Goal: Contribute content: Add original content to the website for others to see

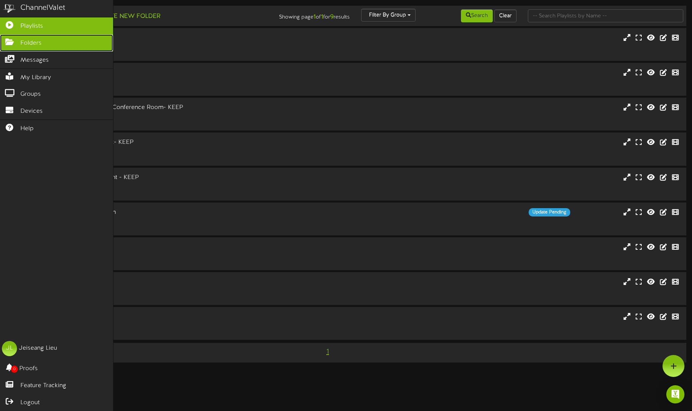
click at [19, 50] on link "Folders" at bounding box center [56, 42] width 113 height 17
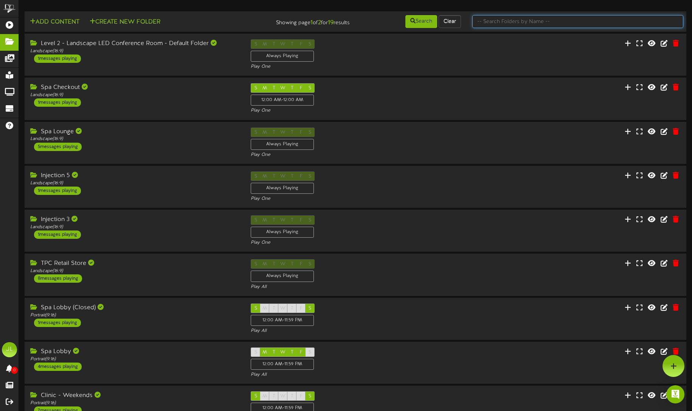
click at [541, 20] on input "text" at bounding box center [577, 21] width 211 height 13
type input ","
type input "[DATE]"
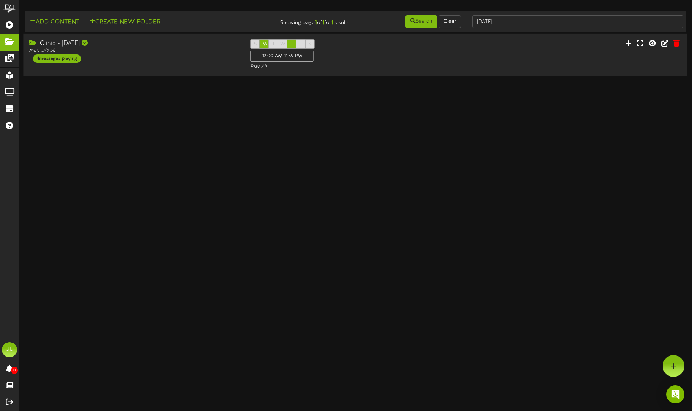
click at [148, 75] on div "Clinic - [DATE] Portrait ( 9:16 ) 4 messages playing S M T W T F S 12:00 AM - 1…" at bounding box center [355, 55] width 664 height 42
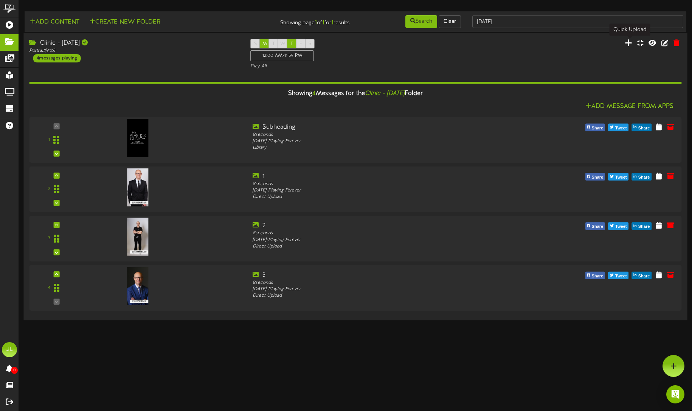
click at [628, 44] on icon at bounding box center [629, 43] width 8 height 8
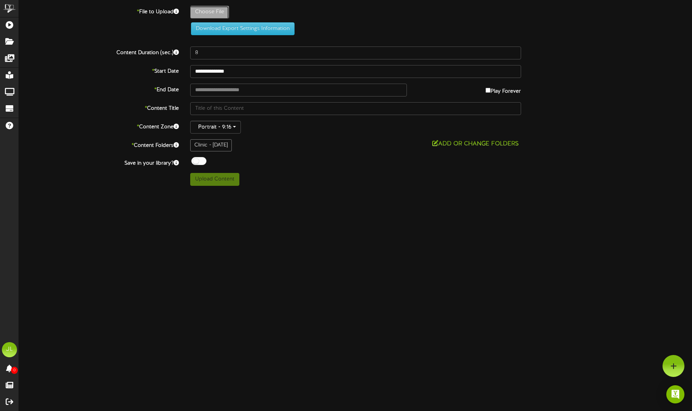
type input "**********"
type input "1"
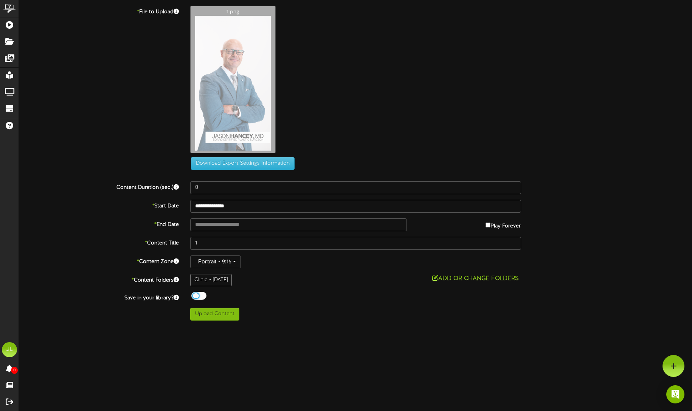
drag, startPoint x: 198, startPoint y: 295, endPoint x: 220, endPoint y: 318, distance: 31.8
click at [198, 295] on div at bounding box center [198, 296] width 15 height 8
click at [218, 317] on button "Upload Content" at bounding box center [214, 314] width 49 height 13
type input "**********"
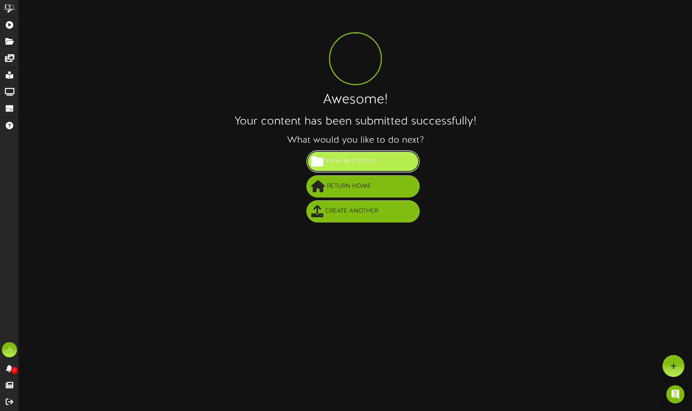
click at [388, 162] on button "View in Folder" at bounding box center [362, 161] width 113 height 22
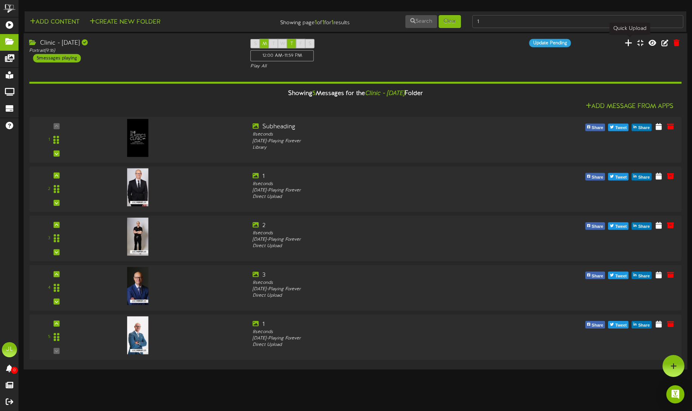
click at [631, 44] on icon at bounding box center [629, 42] width 8 height 8
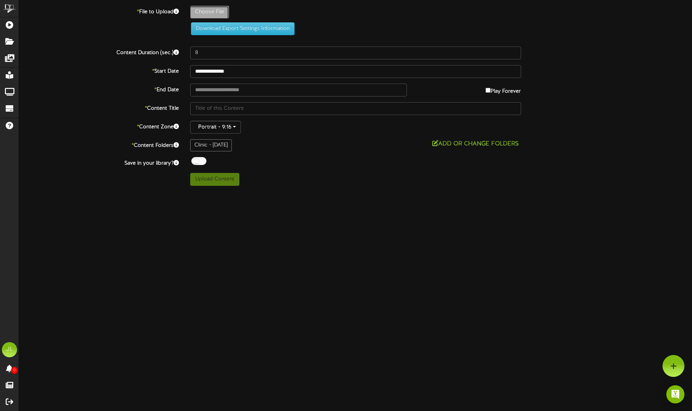
type input "**********"
type input "2"
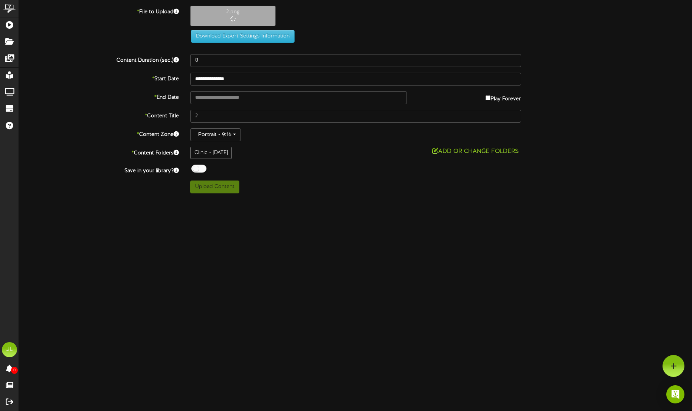
click at [199, 168] on div at bounding box center [198, 169] width 15 height 8
click at [220, 189] on button "Upload Content" at bounding box center [214, 186] width 49 height 13
type input "**********"
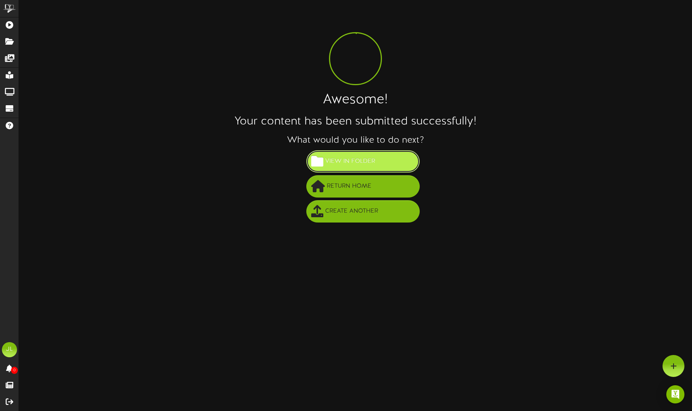
click at [393, 170] on button "View in Folder" at bounding box center [362, 161] width 113 height 22
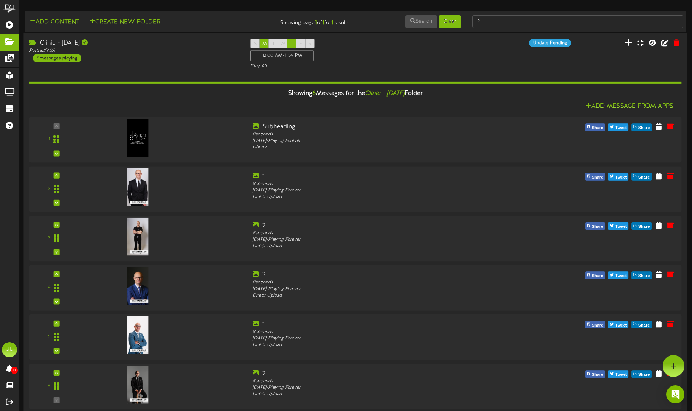
click at [631, 43] on icon at bounding box center [629, 42] width 8 height 8
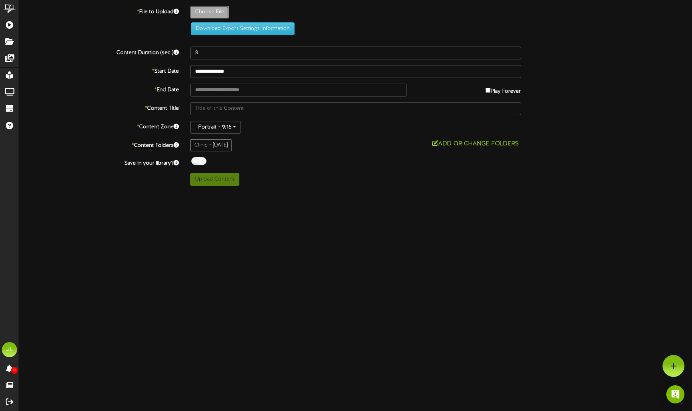
type input "**********"
type input "3"
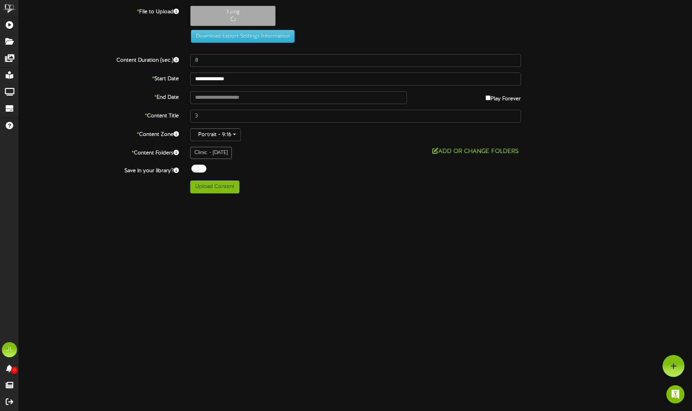
click at [206, 168] on div at bounding box center [198, 169] width 15 height 8
click at [229, 188] on button "Upload Content" at bounding box center [214, 186] width 49 height 13
type input "**********"
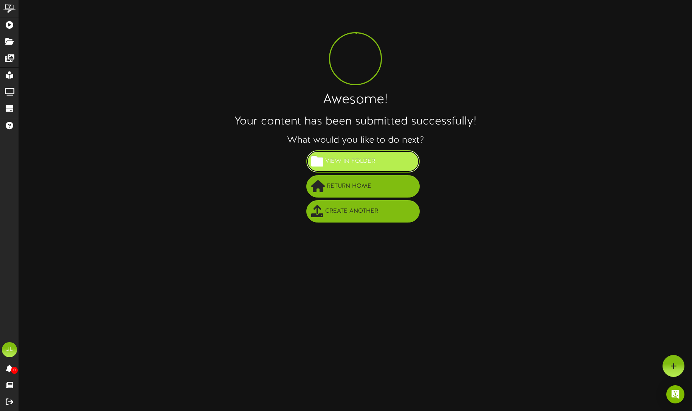
click at [353, 163] on span "View in Folder" at bounding box center [350, 161] width 54 height 12
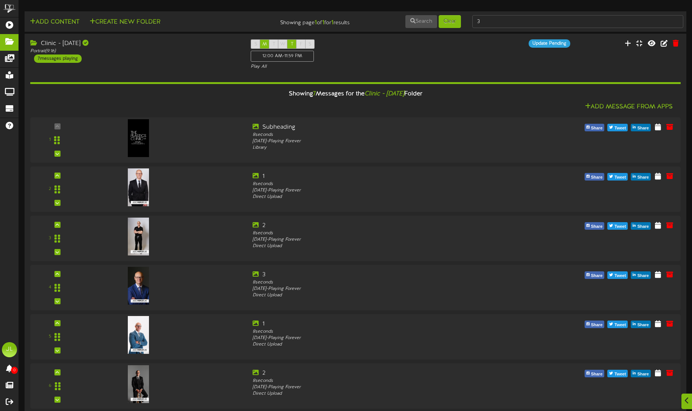
scroll to position [58, 0]
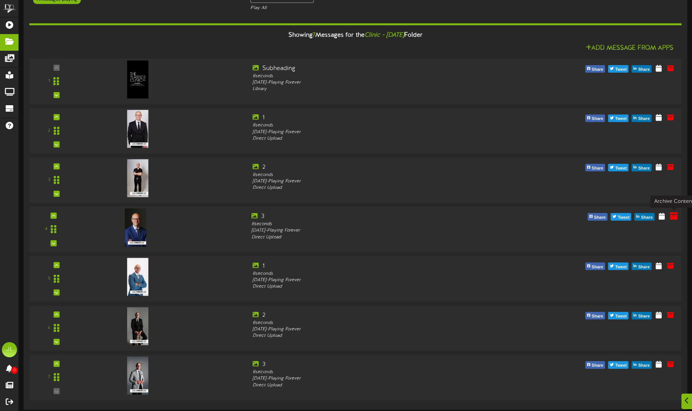
click at [676, 218] on icon at bounding box center [674, 215] width 8 height 8
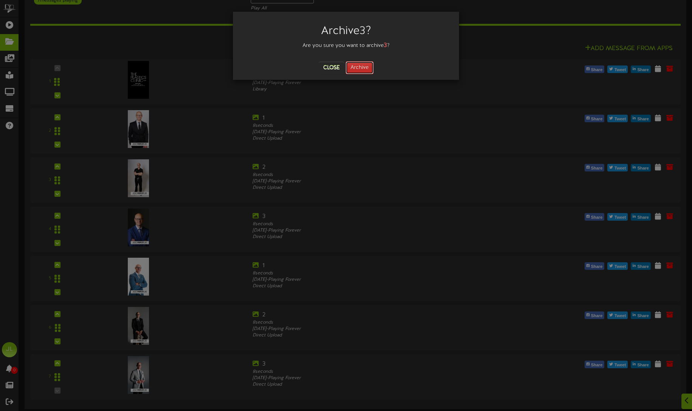
click at [367, 68] on button "Archive" at bounding box center [360, 67] width 28 height 13
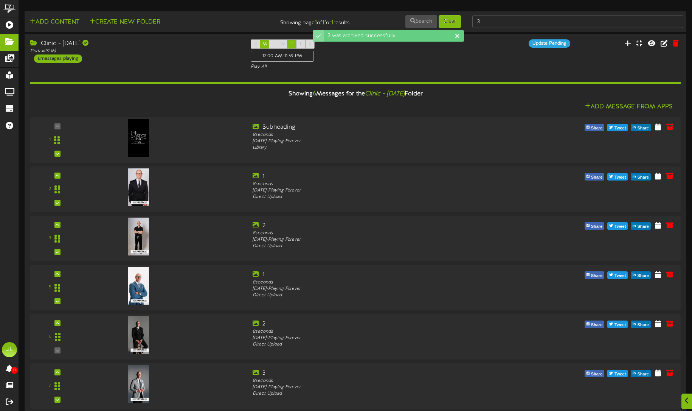
scroll to position [9, 0]
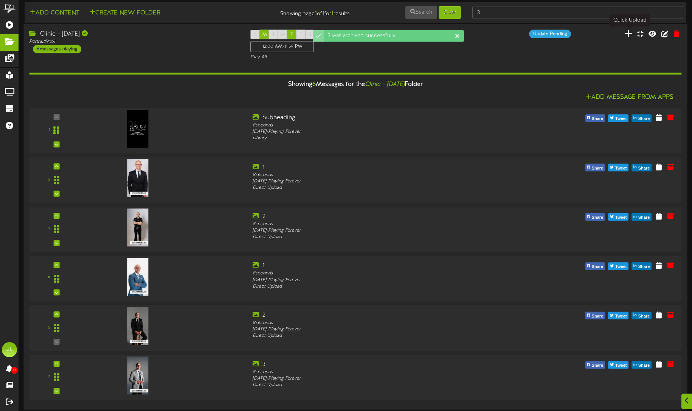
click at [628, 36] on icon at bounding box center [629, 33] width 8 height 8
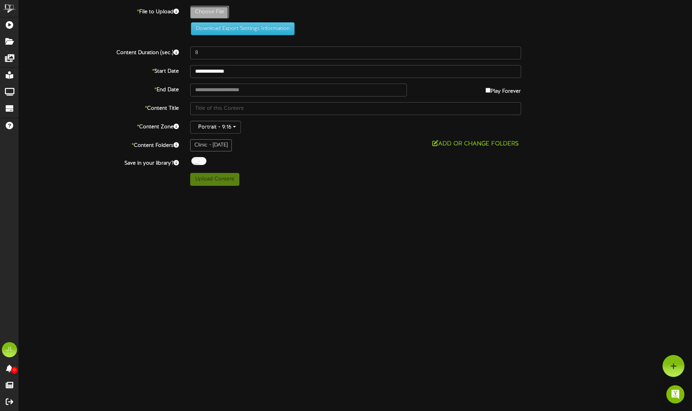
type input "**********"
type input "4"
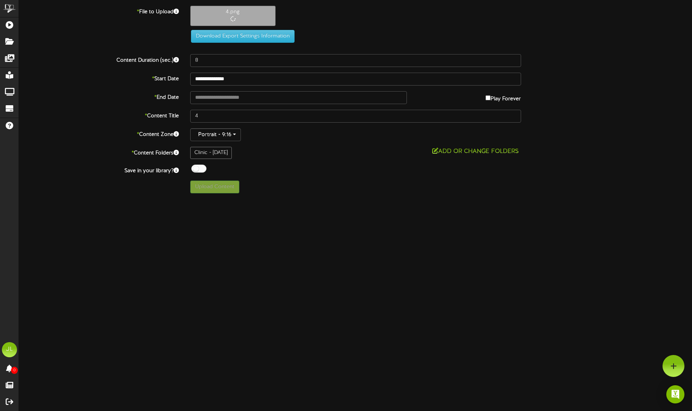
drag, startPoint x: 201, startPoint y: 173, endPoint x: 211, endPoint y: 182, distance: 13.1
click at [201, 173] on span at bounding box center [197, 170] width 14 height 10
drag, startPoint x: 203, startPoint y: 169, endPoint x: 220, endPoint y: 192, distance: 28.4
click at [203, 170] on div at bounding box center [198, 169] width 15 height 8
click at [219, 189] on button "Upload Content" at bounding box center [214, 186] width 49 height 13
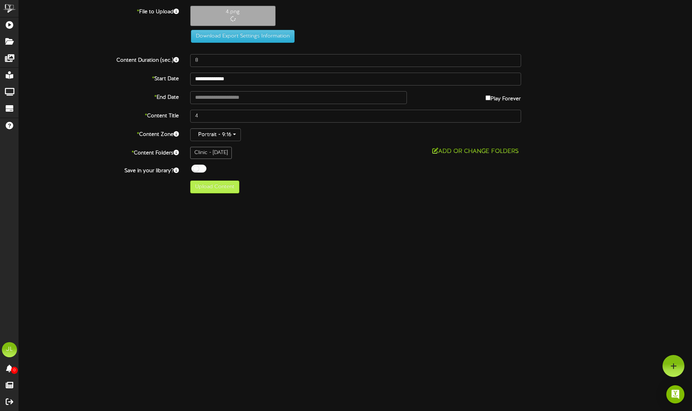
type input "**********"
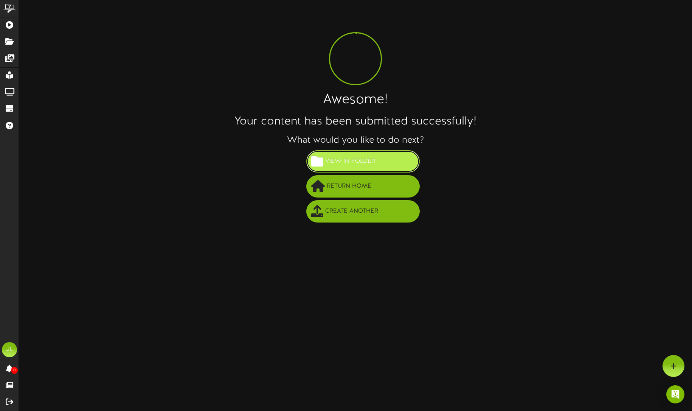
click at [367, 170] on button "View in Folder" at bounding box center [362, 161] width 113 height 22
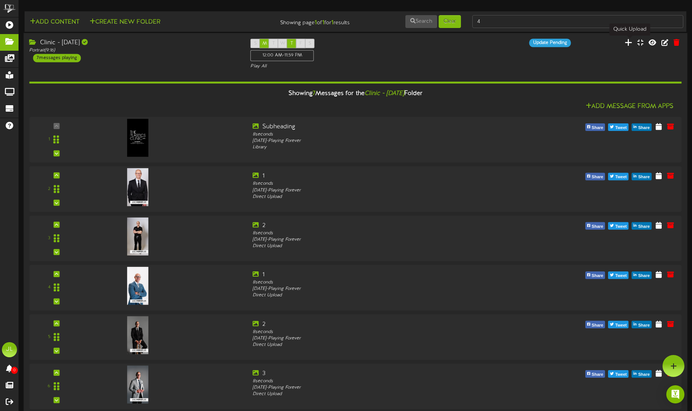
click at [632, 45] on icon at bounding box center [629, 42] width 8 height 8
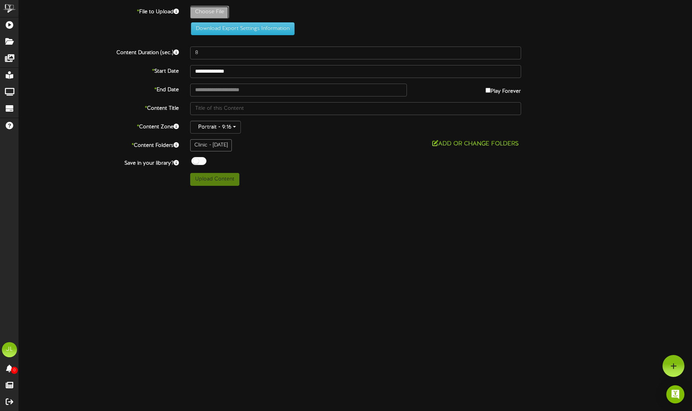
type input "**********"
type input "5"
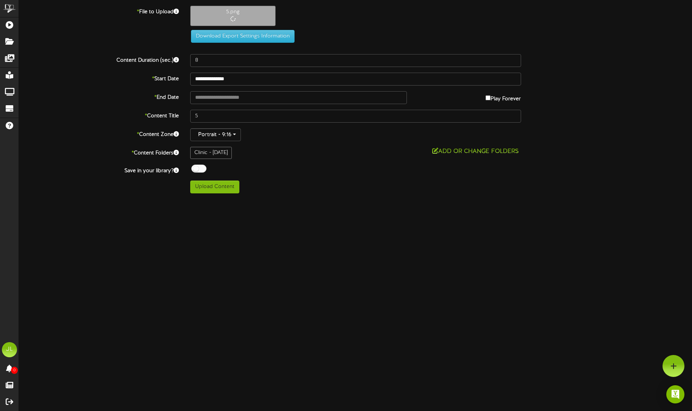
drag, startPoint x: 204, startPoint y: 168, endPoint x: 212, endPoint y: 171, distance: 8.5
click at [204, 168] on div at bounding box center [198, 169] width 15 height 8
click at [220, 186] on div "**********" at bounding box center [355, 100] width 673 height 188
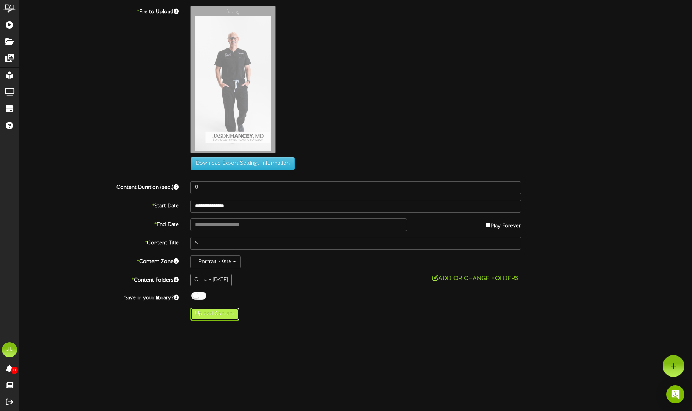
click at [218, 315] on button "Upload Content" at bounding box center [214, 314] width 49 height 13
type input "**********"
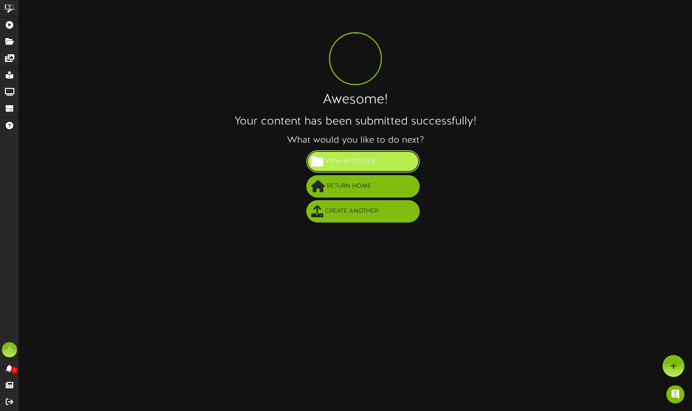
click at [376, 160] on span "View in Folder" at bounding box center [350, 161] width 54 height 12
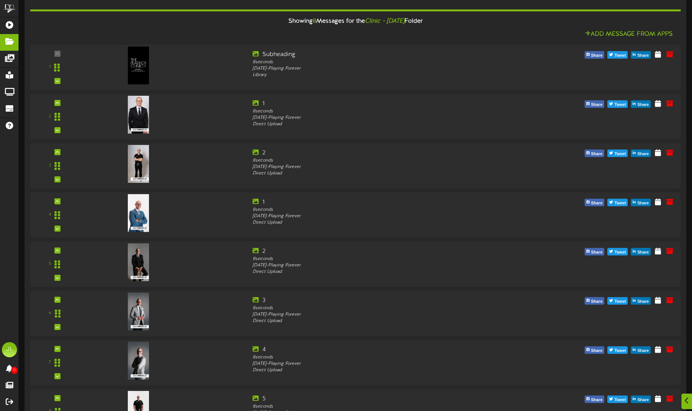
scroll to position [107, 0]
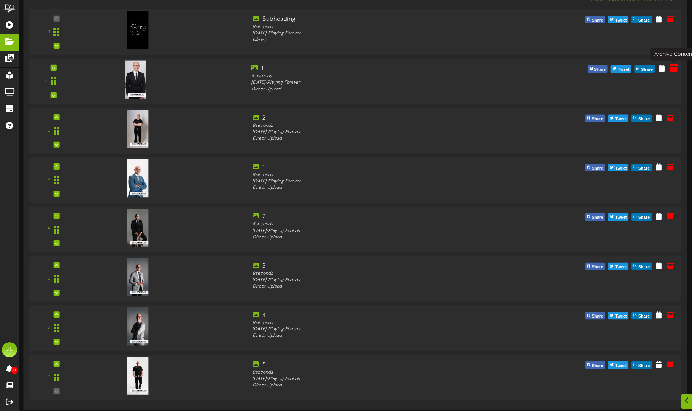
click at [672, 69] on icon at bounding box center [674, 68] width 8 height 8
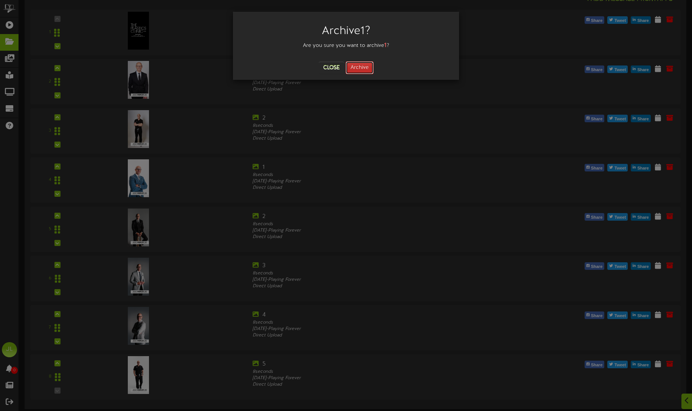
click at [360, 63] on button "Archive" at bounding box center [360, 67] width 28 height 13
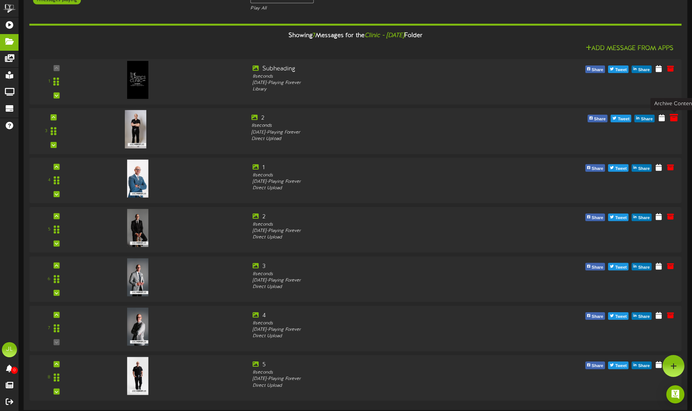
scroll to position [58, 0]
click at [674, 121] on icon at bounding box center [674, 117] width 8 height 8
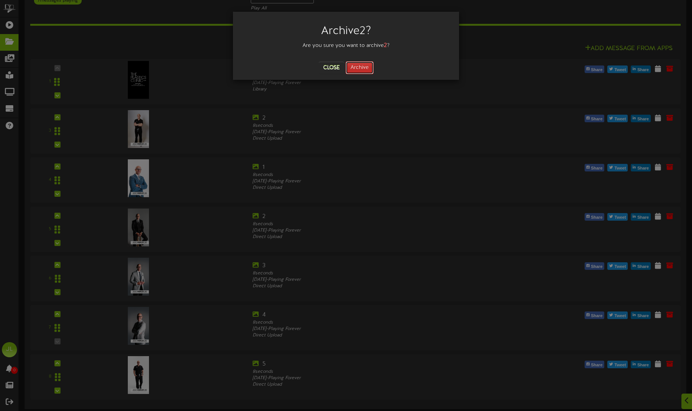
click at [360, 68] on button "Archive" at bounding box center [360, 67] width 28 height 13
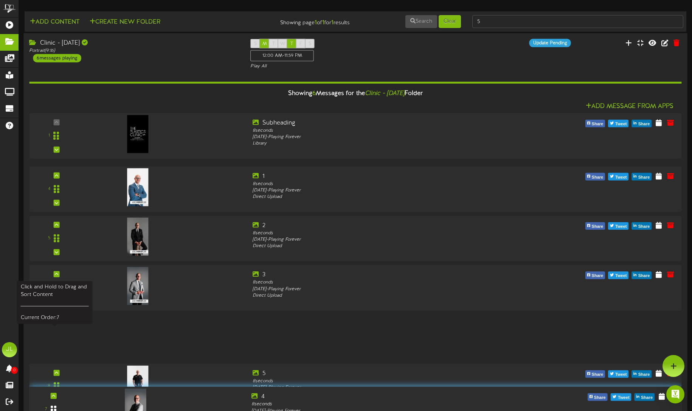
drag, startPoint x: 56, startPoint y: 336, endPoint x: 55, endPoint y: 407, distance: 71.9
click at [55, 408] on div at bounding box center [53, 409] width 17 height 19
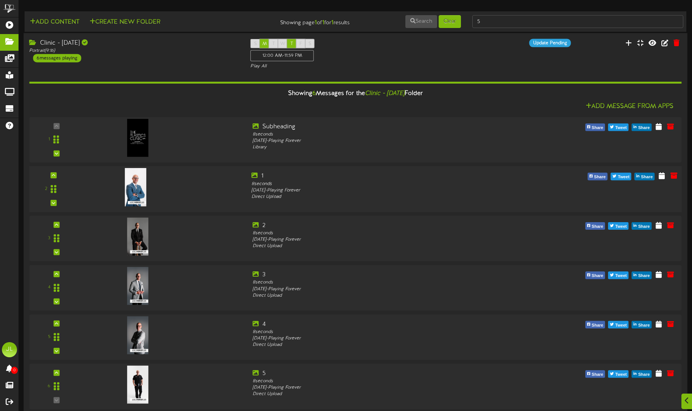
scroll to position [9, 0]
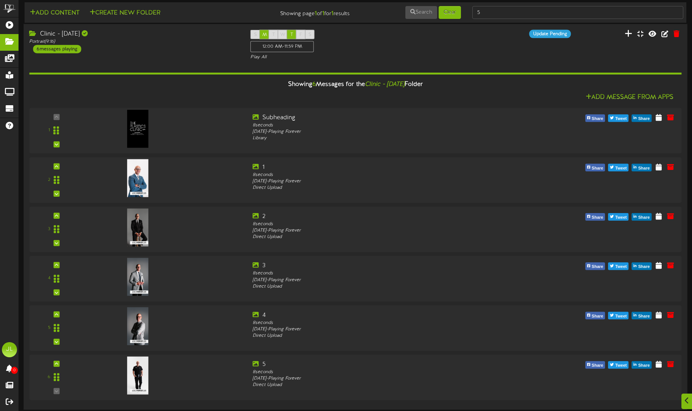
click at [630, 33] on icon at bounding box center [629, 33] width 8 height 8
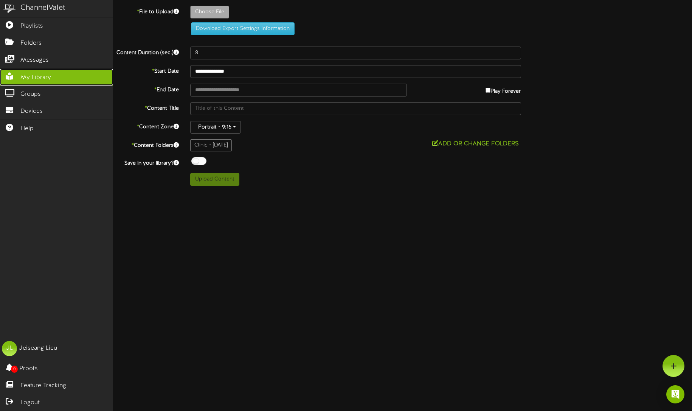
click at [27, 81] on span "My Library" at bounding box center [35, 77] width 31 height 9
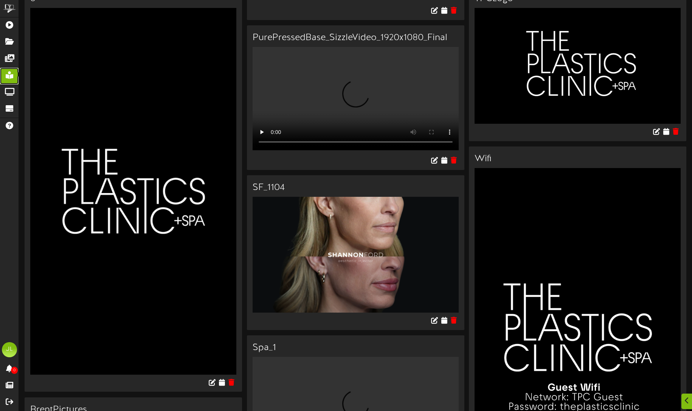
scroll to position [644, 0]
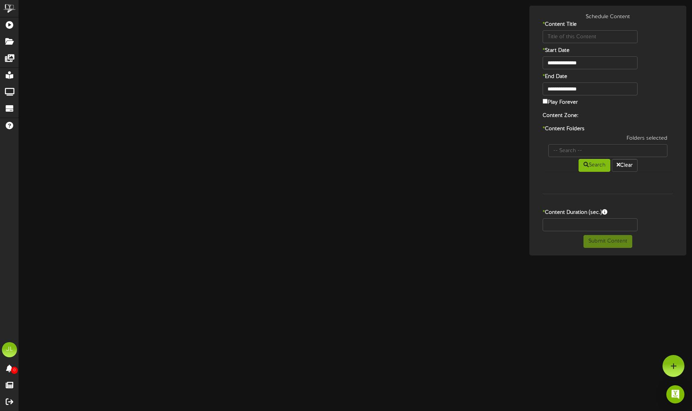
type input "Subheading"
type input "8"
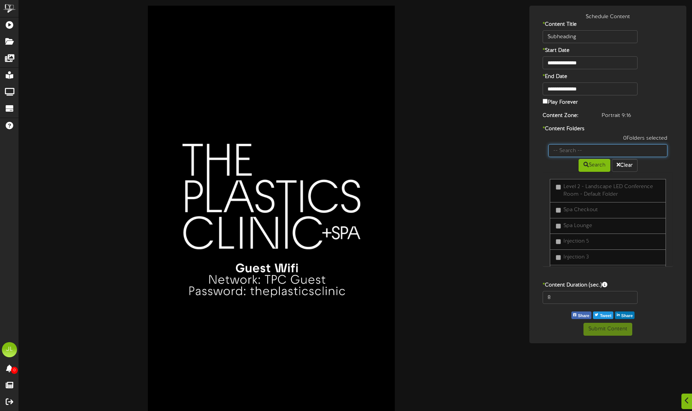
scroll to position [0, 0]
click at [584, 151] on input "text" at bounding box center [607, 150] width 119 height 13
type input "[DATE]"
click at [591, 161] on button "Search" at bounding box center [595, 164] width 32 height 13
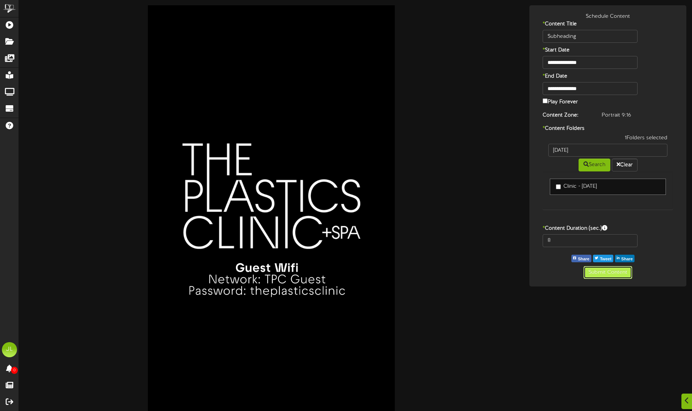
click at [613, 273] on button "Submit Content" at bounding box center [608, 272] width 49 height 13
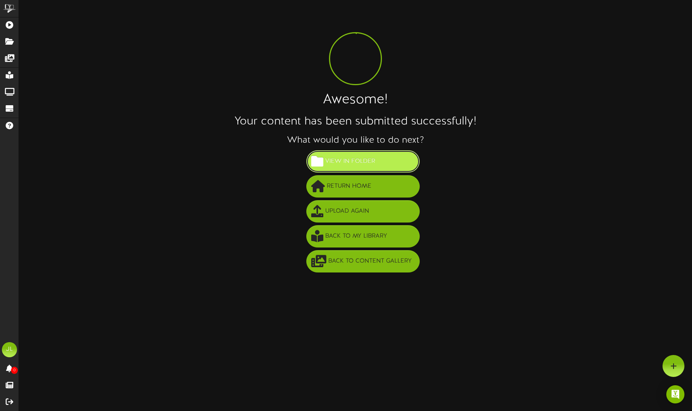
click at [381, 161] on button "View in Folder" at bounding box center [362, 161] width 113 height 22
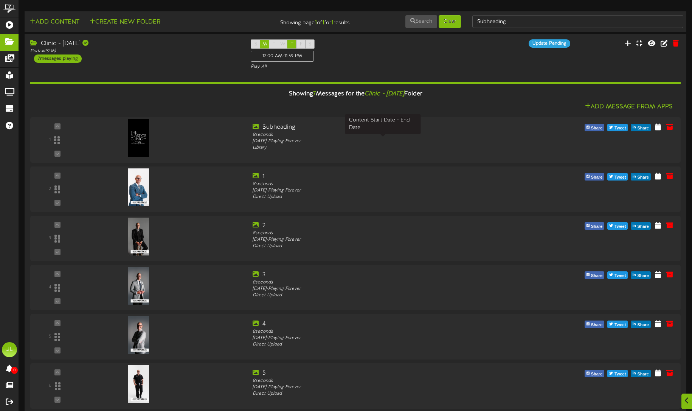
scroll to position [58, 0]
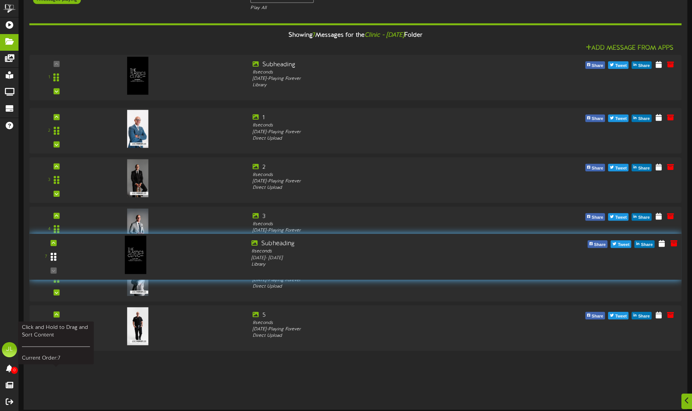
drag, startPoint x: 57, startPoint y: 377, endPoint x: 53, endPoint y: 257, distance: 120.3
click at [53, 257] on div at bounding box center [53, 256] width 17 height 19
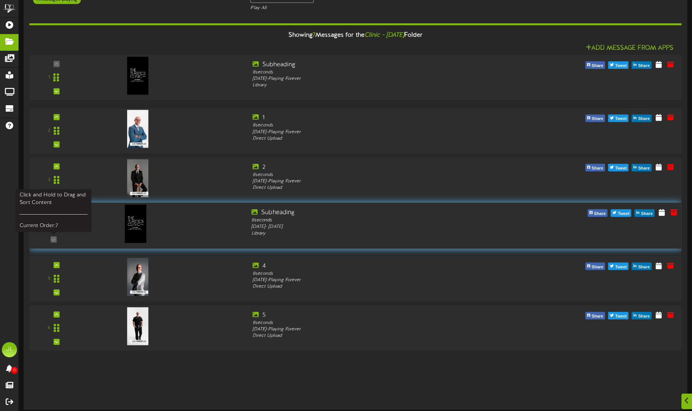
drag, startPoint x: 51, startPoint y: 378, endPoint x: 57, endPoint y: 227, distance: 151.4
click at [57, 227] on div at bounding box center [53, 225] width 17 height 19
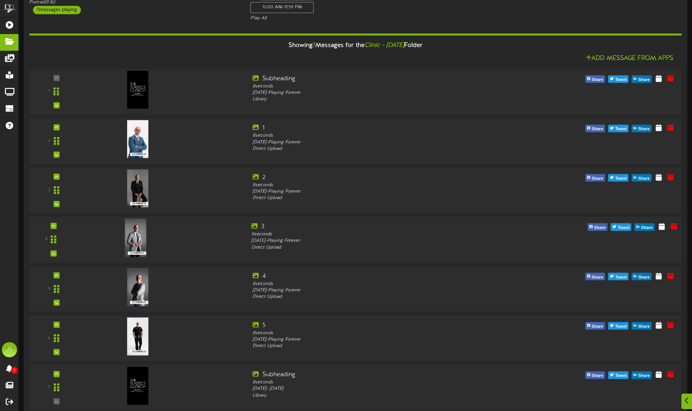
scroll to position [58, 0]
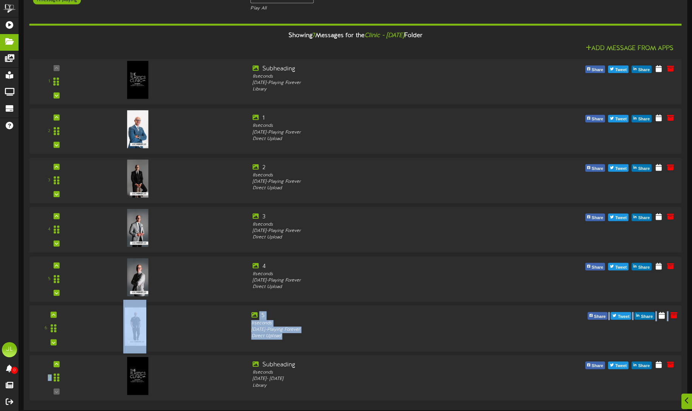
drag, startPoint x: 64, startPoint y: 377, endPoint x: 68, endPoint y: 343, distance: 33.9
click at [68, 314] on div "1 Subheading" at bounding box center [355, 230] width 652 height 342
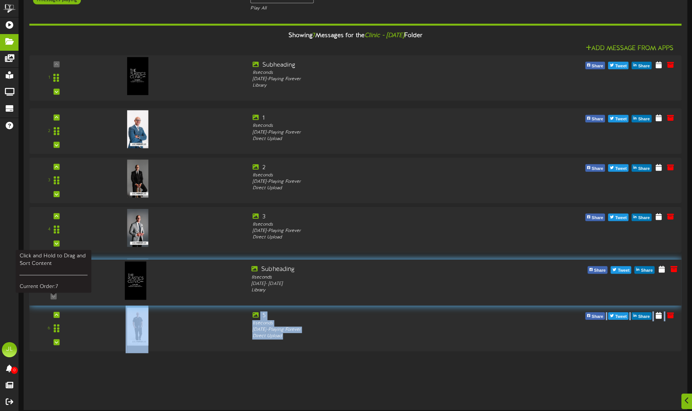
drag, startPoint x: 54, startPoint y: 375, endPoint x: 53, endPoint y: 281, distance: 94.2
click at [53, 281] on icon at bounding box center [54, 282] width 6 height 9
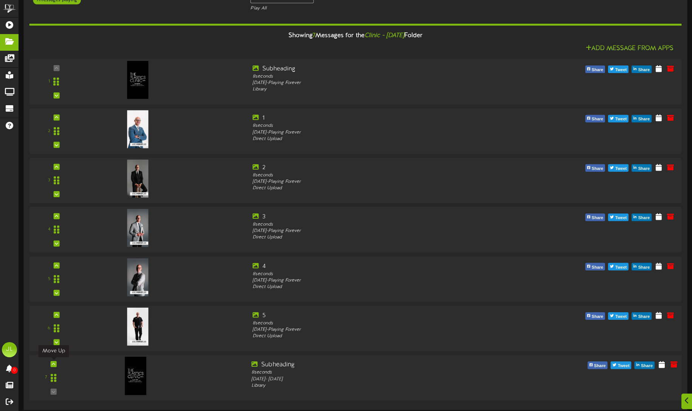
click at [54, 365] on icon at bounding box center [53, 364] width 3 height 4
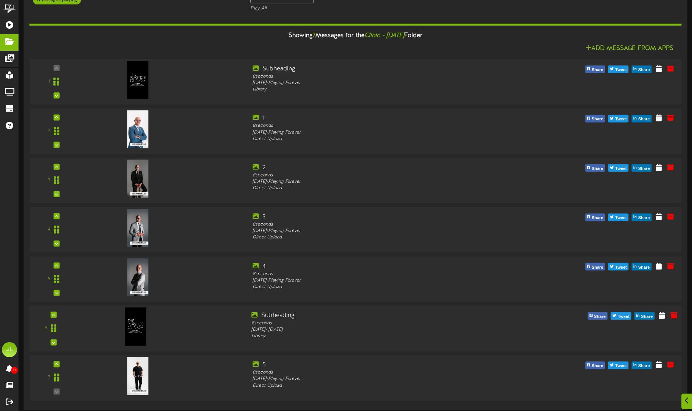
click at [57, 312] on div "6" at bounding box center [53, 328] width 43 height 34
click at [56, 312] on div at bounding box center [53, 314] width 6 height 6
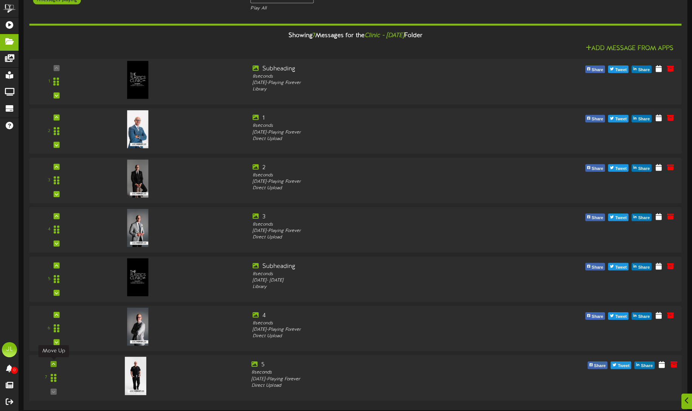
click at [54, 364] on icon at bounding box center [53, 364] width 3 height 4
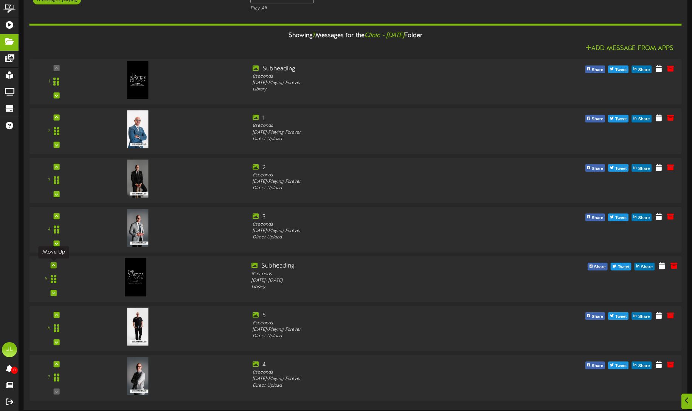
click at [55, 262] on div at bounding box center [53, 265] width 6 height 6
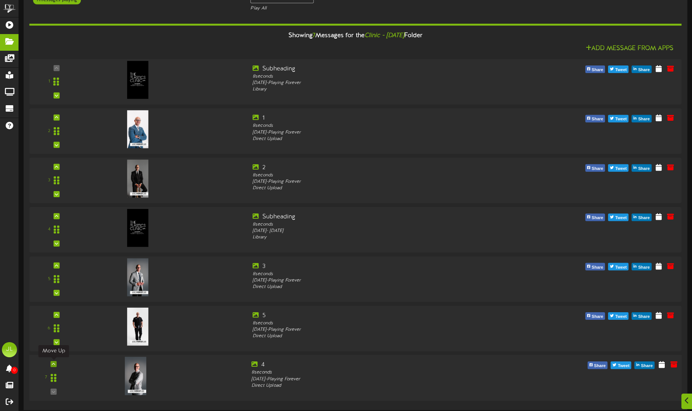
scroll to position [58, 0]
click at [53, 241] on icon at bounding box center [53, 243] width 3 height 4
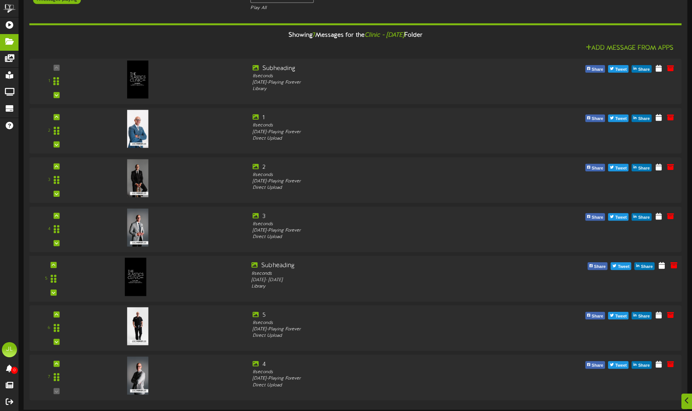
click at [56, 262] on div "5" at bounding box center [53, 278] width 43 height 34
click at [54, 265] on icon at bounding box center [53, 265] width 3 height 4
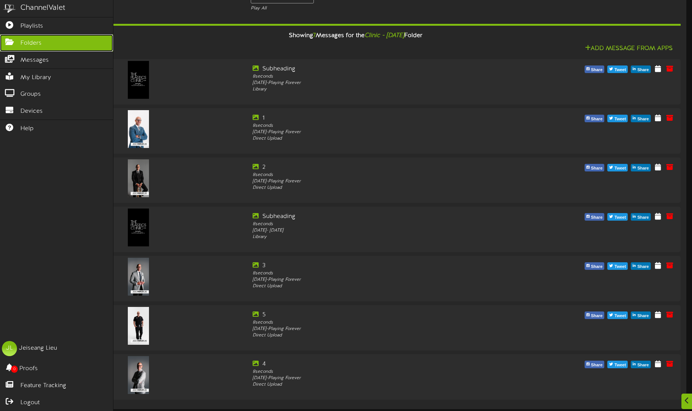
click at [8, 39] on icon at bounding box center [9, 41] width 19 height 6
click at [16, 48] on link "Folders" at bounding box center [56, 42] width 113 height 17
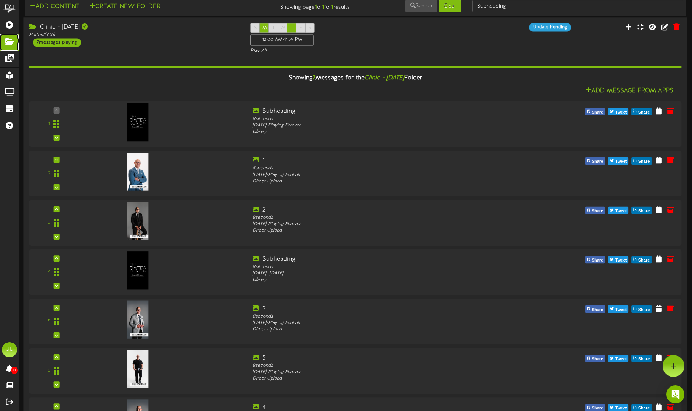
scroll to position [0, 0]
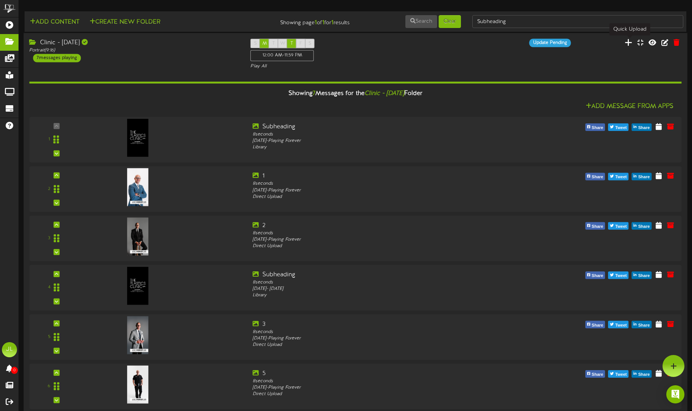
click at [629, 45] on icon at bounding box center [629, 42] width 8 height 8
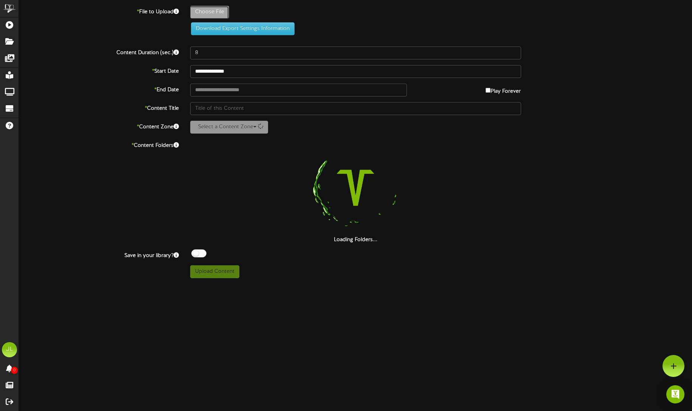
type input "**********"
type input "CopyofHanceyPics"
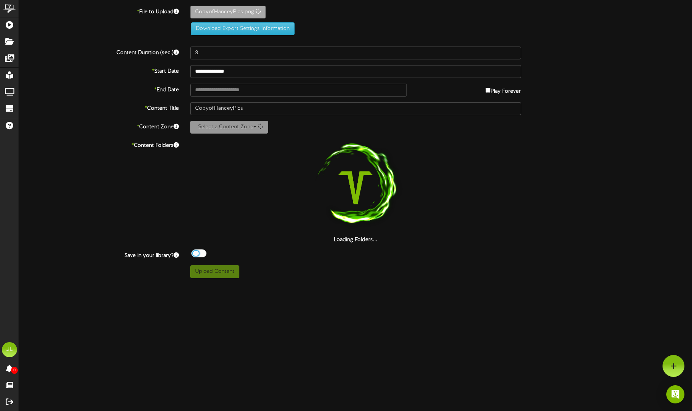
click at [202, 254] on div at bounding box center [198, 253] width 15 height 8
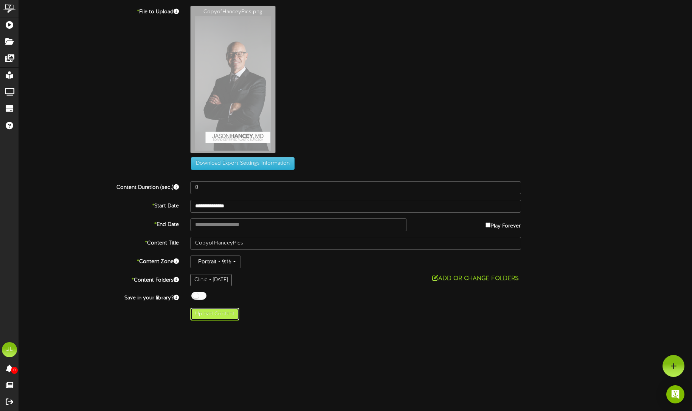
click at [228, 314] on button "Upload Content" at bounding box center [214, 314] width 49 height 13
type input "**********"
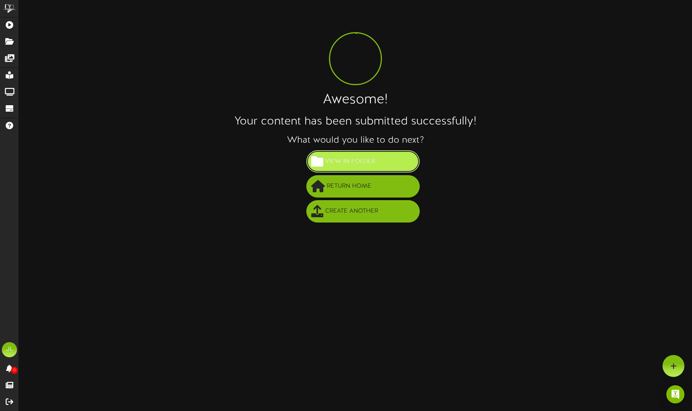
click at [365, 165] on span "View in Folder" at bounding box center [350, 161] width 54 height 12
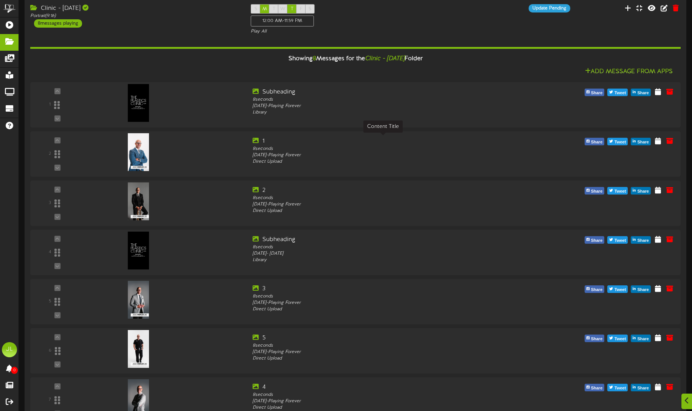
scroll to position [107, 0]
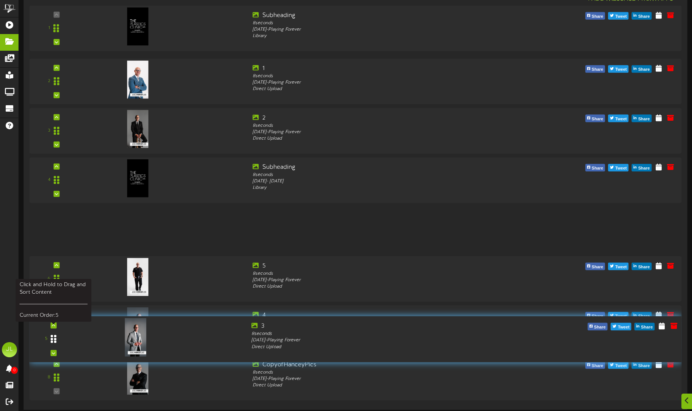
drag, startPoint x: 55, startPoint y: 229, endPoint x: 55, endPoint y: 338, distance: 108.9
click at [55, 338] on icon at bounding box center [54, 338] width 6 height 9
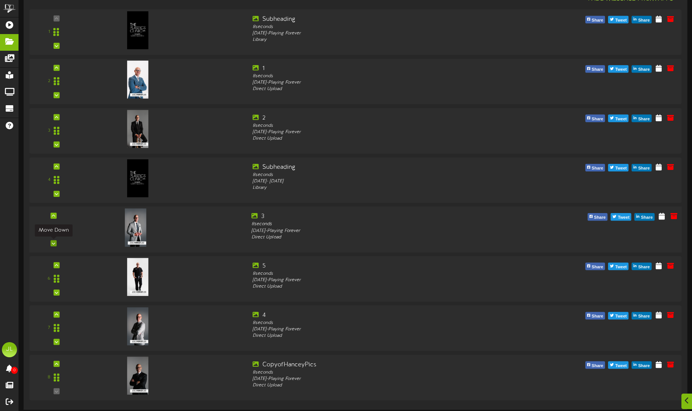
click at [54, 244] on icon at bounding box center [53, 243] width 3 height 4
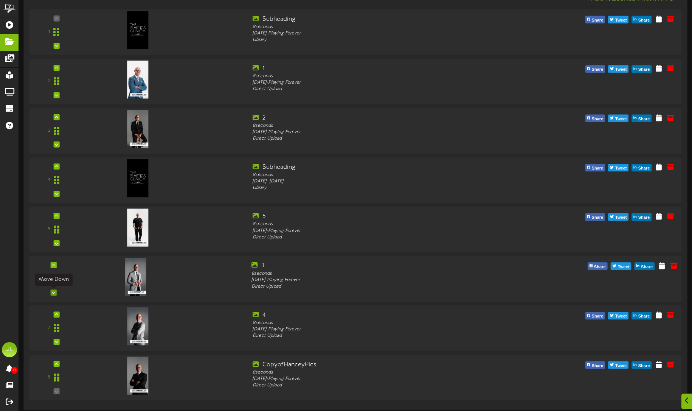
click at [55, 295] on div at bounding box center [53, 292] width 6 height 6
click at [54, 264] on icon at bounding box center [53, 265] width 3 height 4
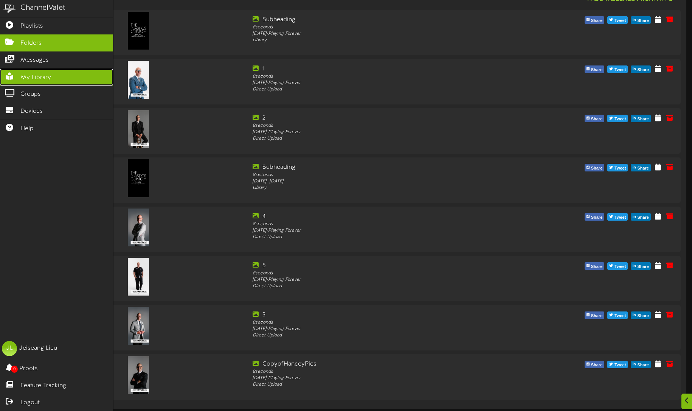
click at [19, 79] on link "My Library" at bounding box center [56, 77] width 113 height 17
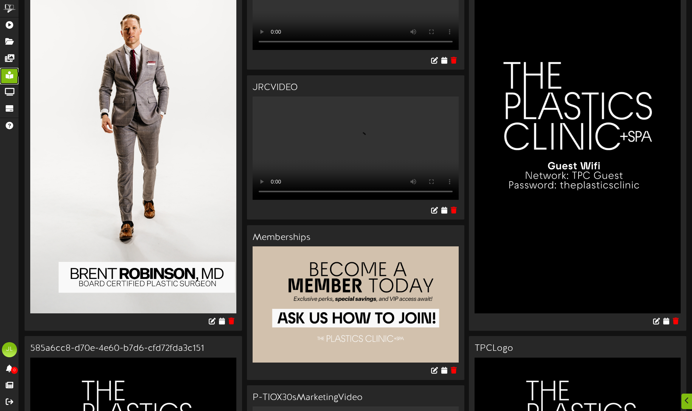
scroll to position [114, 0]
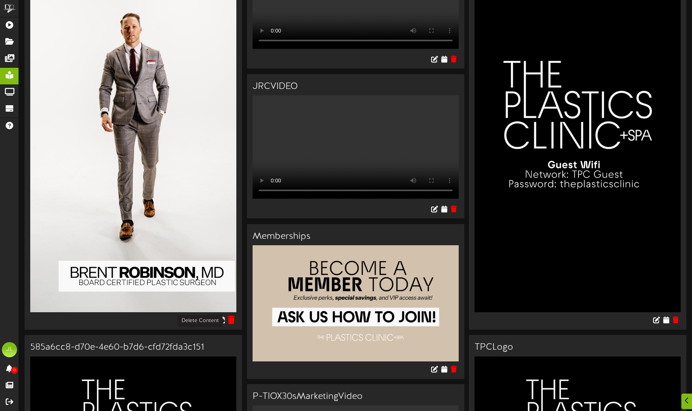
click at [233, 318] on icon at bounding box center [231, 319] width 7 height 8
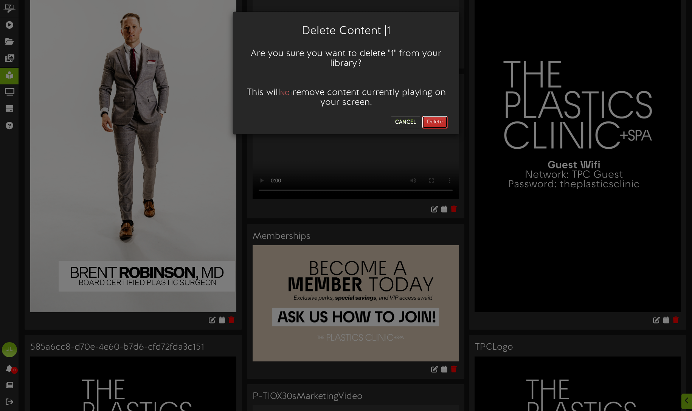
click at [435, 124] on button "Delete" at bounding box center [435, 122] width 26 height 13
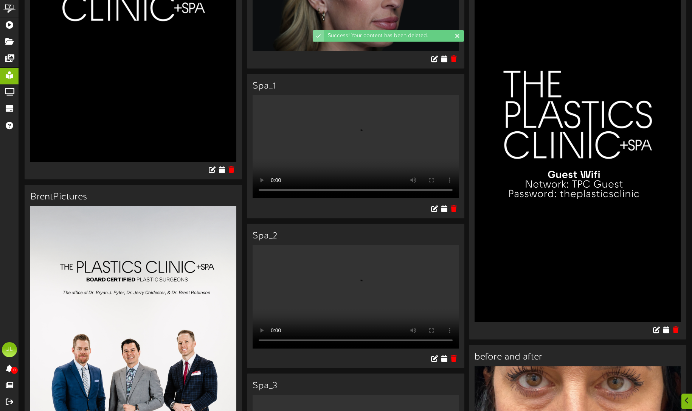
scroll to position [475, 0]
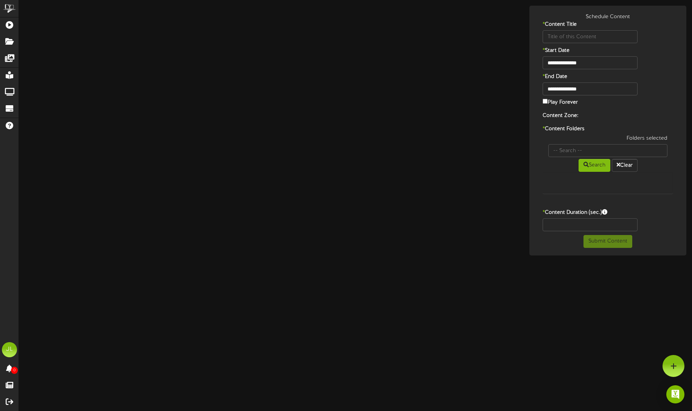
type input "Subheading"
type input "8"
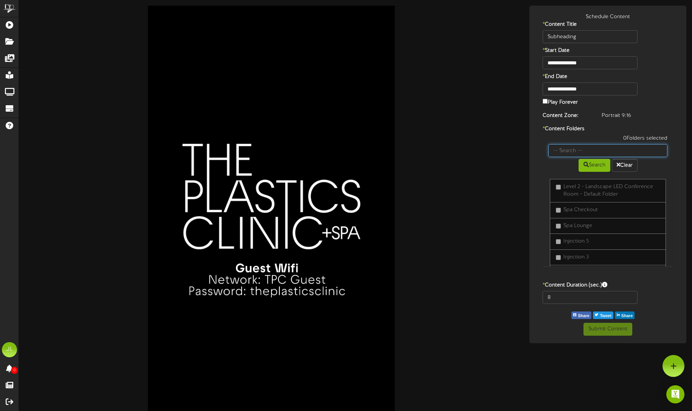
click at [606, 152] on input "text" at bounding box center [607, 150] width 119 height 13
type input "[DATE]"
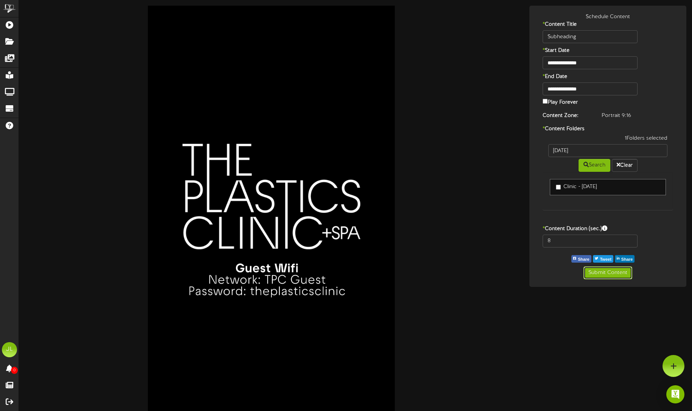
drag, startPoint x: 616, startPoint y: 270, endPoint x: 533, endPoint y: 241, distance: 87.6
click at [616, 270] on button "Submit Content" at bounding box center [608, 272] width 49 height 13
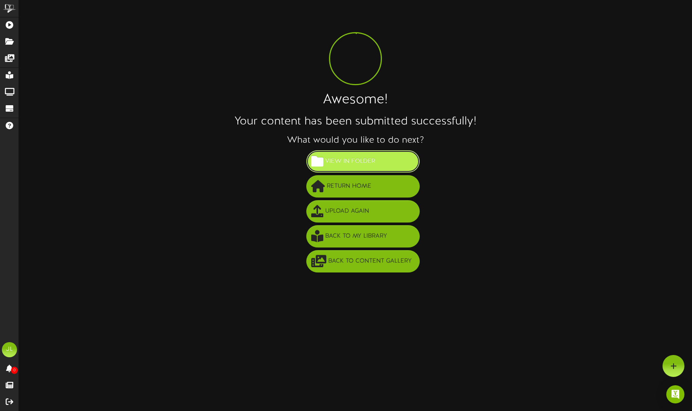
click at [378, 171] on button "View in Folder" at bounding box center [362, 161] width 113 height 22
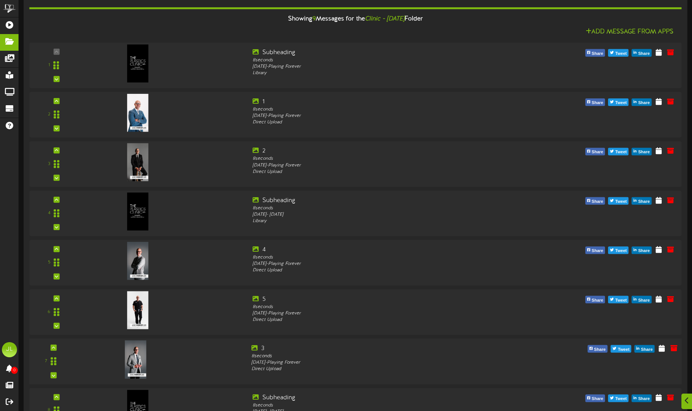
scroll to position [157, 0]
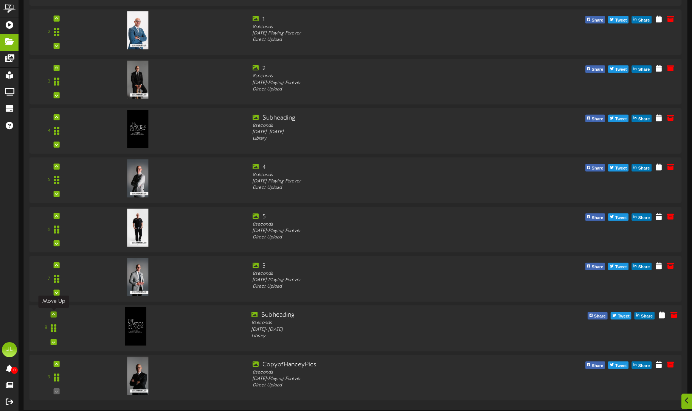
click at [56, 314] on div at bounding box center [53, 314] width 6 height 6
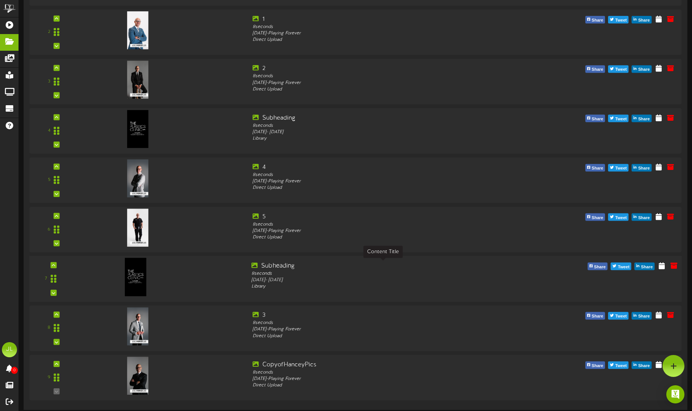
scroll to position [0, 0]
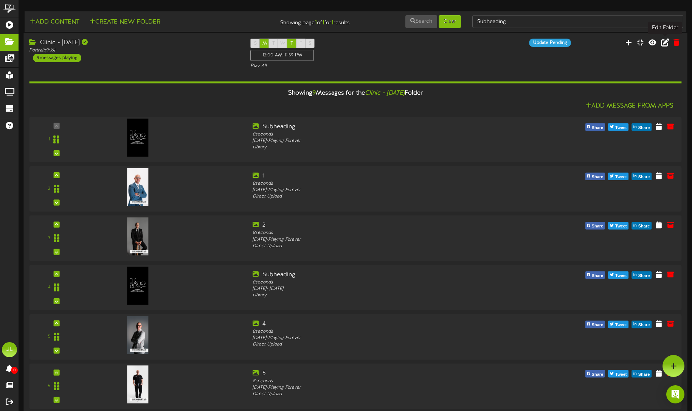
click at [665, 44] on icon at bounding box center [665, 42] width 8 height 8
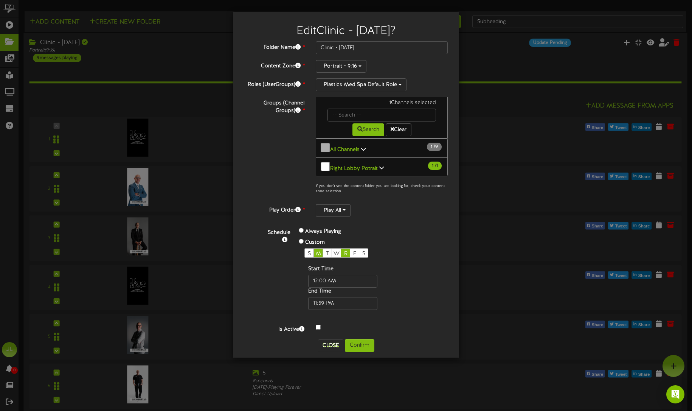
drag, startPoint x: 346, startPoint y: 251, endPoint x: 349, endPoint y: 258, distance: 7.1
click at [346, 251] on span "R" at bounding box center [345, 254] width 3 height 6
click at [364, 340] on button "Confirm" at bounding box center [360, 345] width 30 height 13
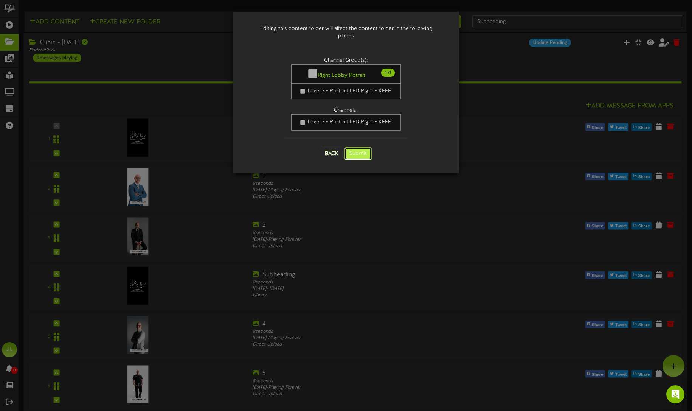
click at [358, 147] on button "Submit" at bounding box center [358, 153] width 27 height 13
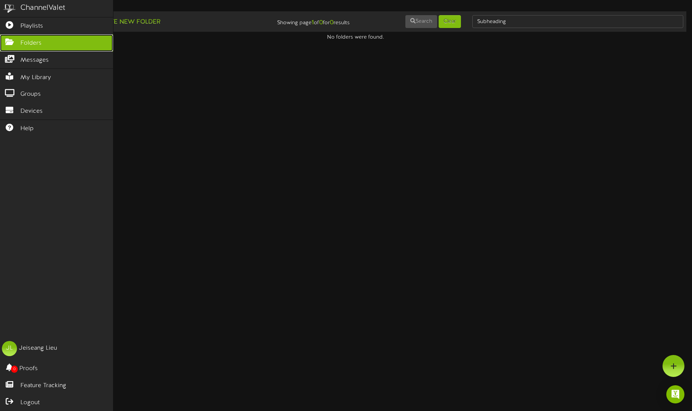
click at [6, 44] on icon at bounding box center [9, 41] width 19 height 6
click at [12, 36] on link "Folders" at bounding box center [56, 42] width 113 height 17
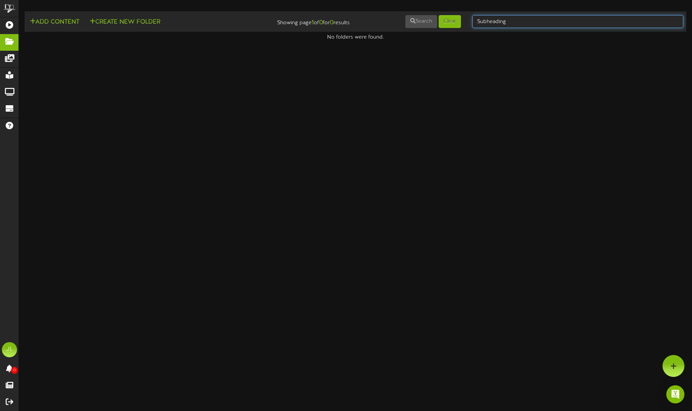
drag, startPoint x: 464, startPoint y: 19, endPoint x: 432, endPoint y: 14, distance: 32.4
click at [432, 14] on div "Add Content Create New Folder Showing page 1 of 0 for 0 results Search Clear Su…" at bounding box center [355, 21] width 667 height 14
type input "[DATE]"
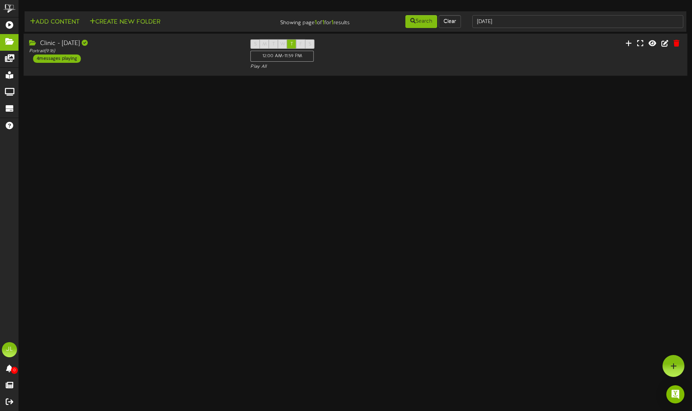
click at [173, 61] on div "Clinic - [DATE] Portrait ( 9:16 ) 4 messages playing" at bounding box center [133, 50] width 221 height 23
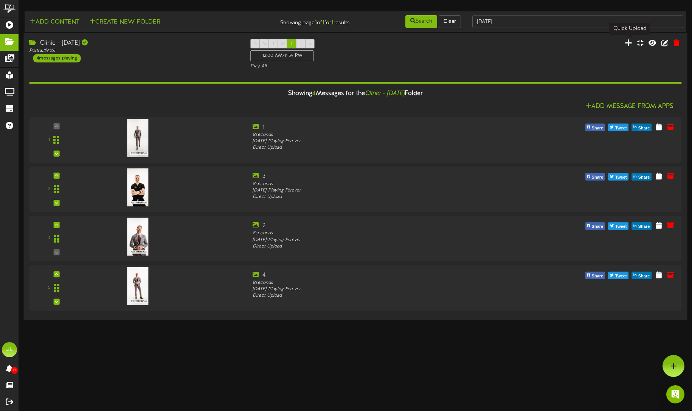
click at [630, 45] on icon at bounding box center [629, 43] width 8 height 8
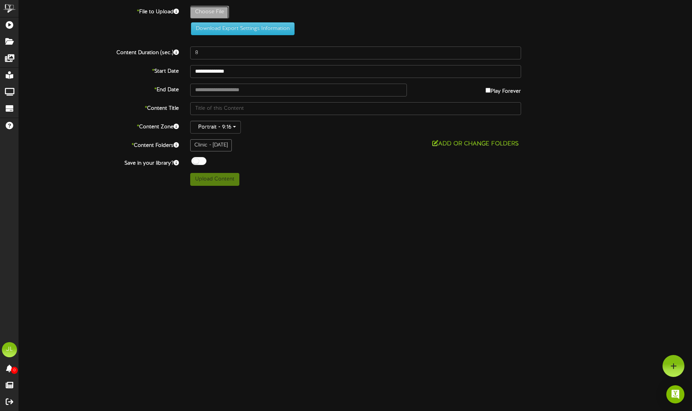
type input "**********"
type input "1"
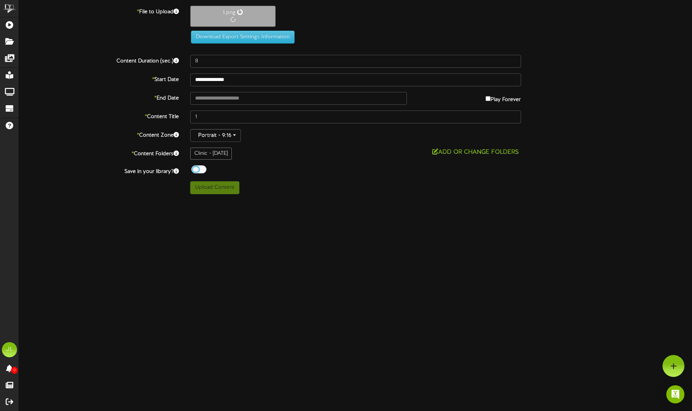
click at [203, 170] on div at bounding box center [198, 169] width 15 height 8
click at [232, 189] on button "Upload Content" at bounding box center [214, 186] width 49 height 13
type input "**********"
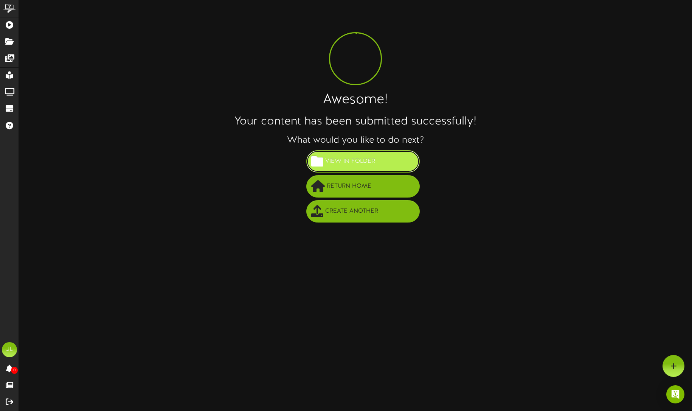
click at [374, 161] on span "View in Folder" at bounding box center [350, 161] width 54 height 12
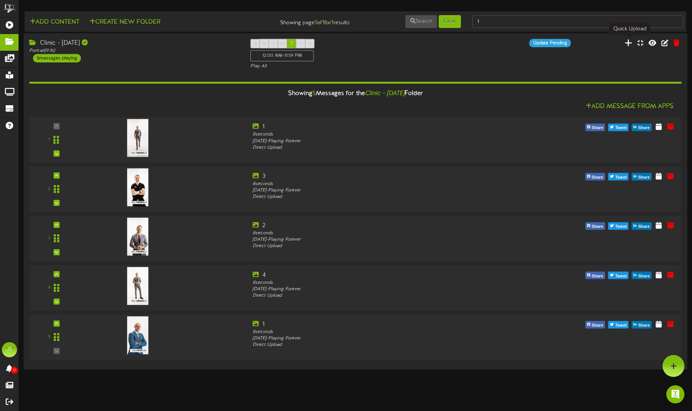
click at [627, 43] on icon at bounding box center [629, 42] width 8 height 8
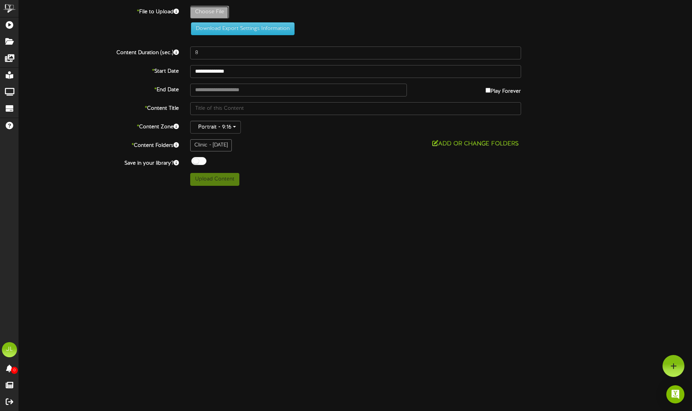
type input "**********"
type input "CopyofHanceyPics"
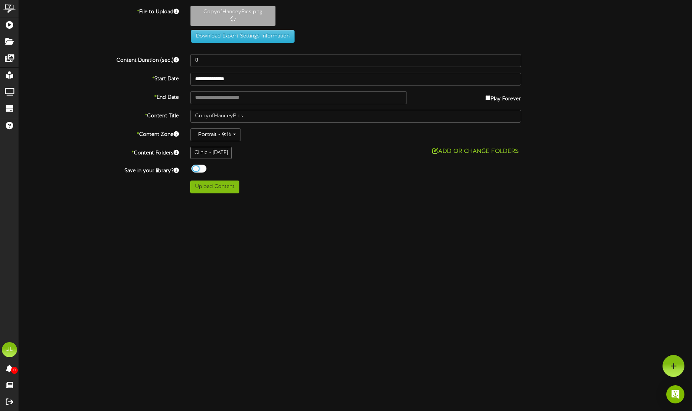
drag, startPoint x: 200, startPoint y: 168, endPoint x: 205, endPoint y: 173, distance: 7.2
click at [200, 169] on div at bounding box center [198, 169] width 15 height 8
click at [225, 188] on button "Upload Content" at bounding box center [214, 186] width 49 height 13
type input "**********"
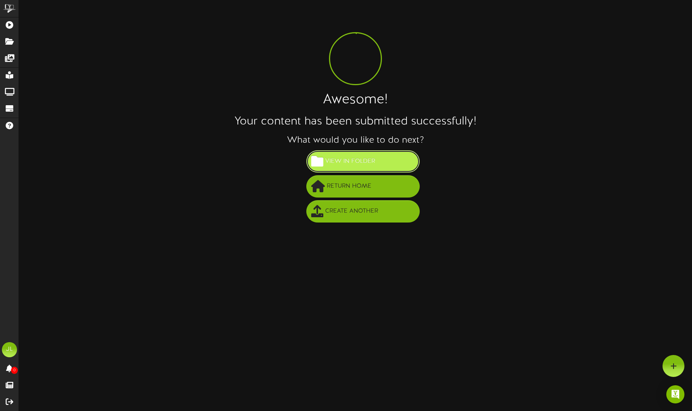
click at [350, 162] on span "View in Folder" at bounding box center [350, 161] width 54 height 12
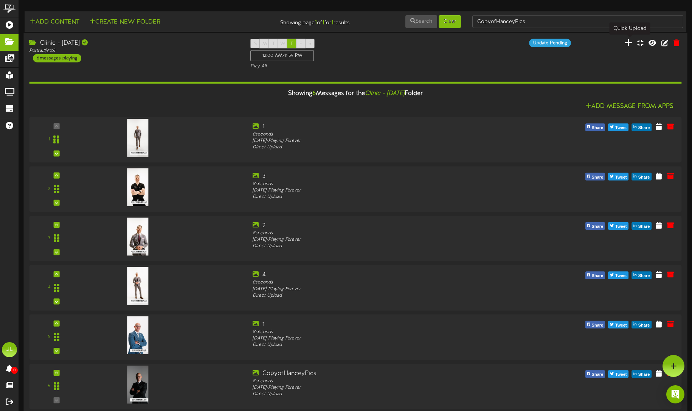
click at [630, 45] on icon at bounding box center [629, 42] width 8 height 8
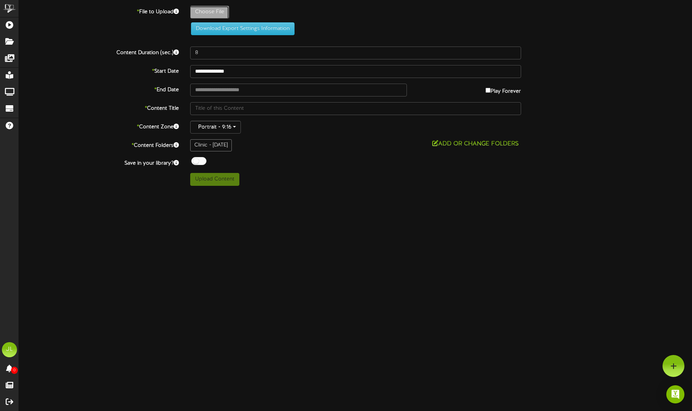
type input "**********"
type input "5"
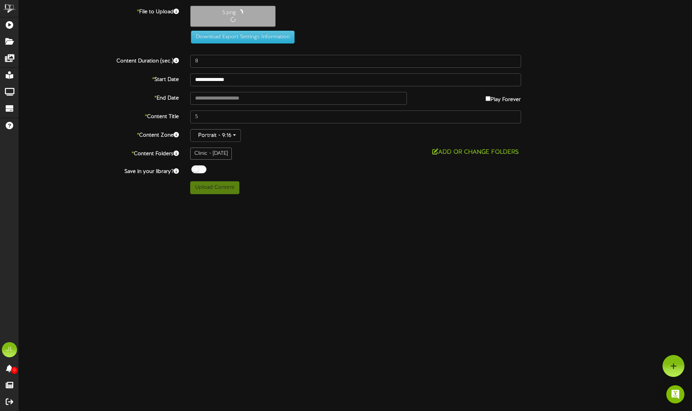
click at [203, 169] on div at bounding box center [198, 169] width 15 height 8
click at [216, 184] on button "Upload Content" at bounding box center [214, 186] width 49 height 13
type input "**********"
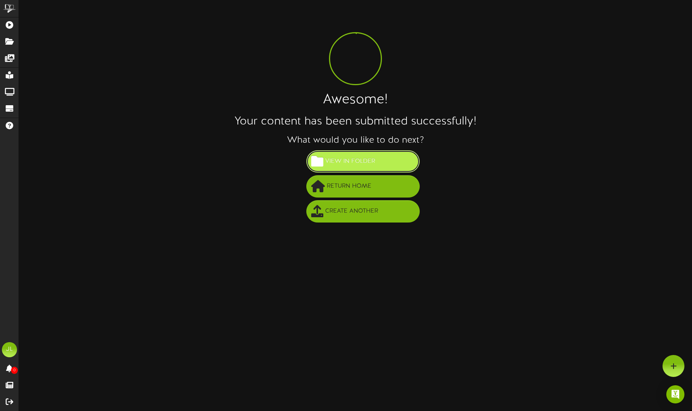
click at [394, 164] on button "View in Folder" at bounding box center [362, 161] width 113 height 22
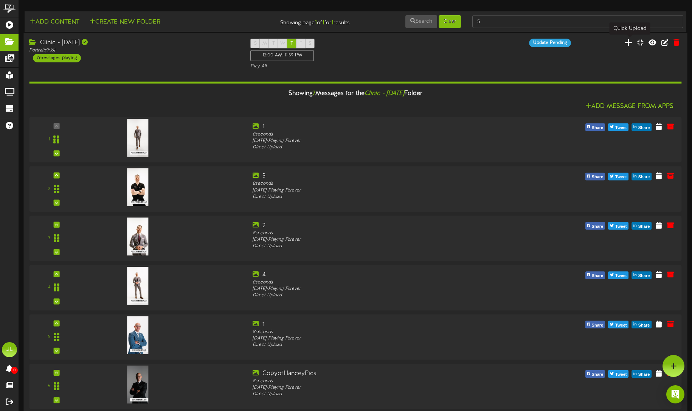
click at [627, 43] on icon at bounding box center [629, 42] width 8 height 8
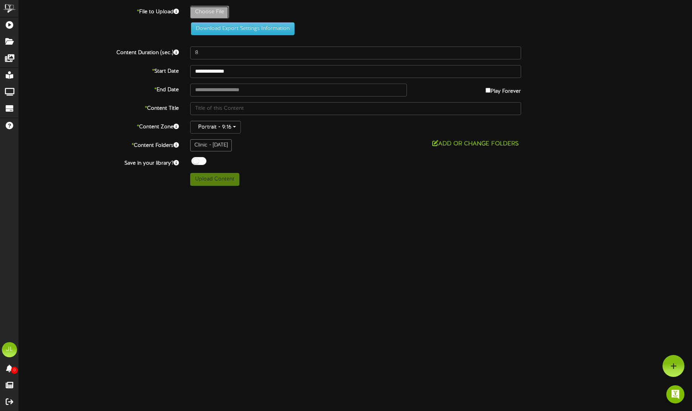
type input "**********"
type input "2"
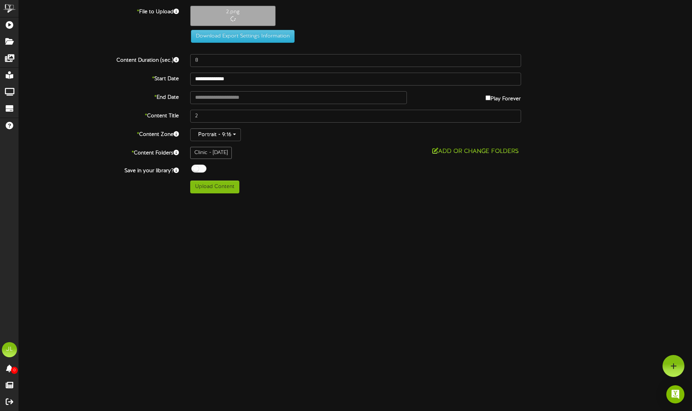
click at [197, 164] on div "**********" at bounding box center [355, 100] width 673 height 188
drag, startPoint x: 201, startPoint y: 167, endPoint x: 217, endPoint y: 179, distance: 20.6
click at [201, 167] on div at bounding box center [198, 169] width 15 height 8
click at [220, 189] on button "Upload Content" at bounding box center [214, 186] width 49 height 13
type input "**********"
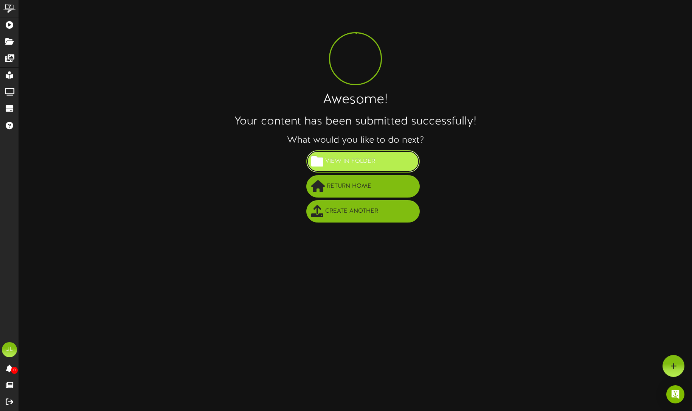
click at [378, 162] on button "View in Folder" at bounding box center [362, 161] width 113 height 22
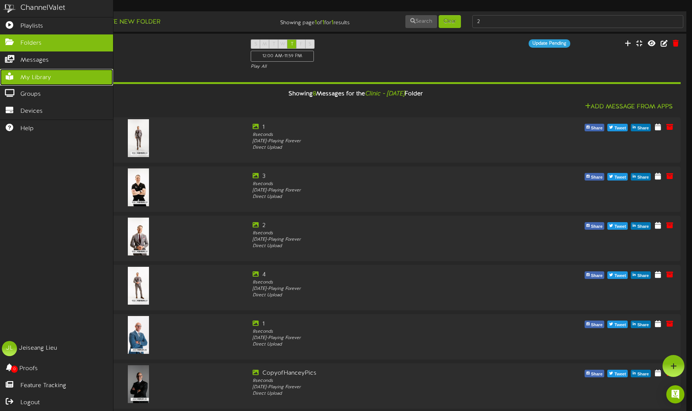
click at [42, 78] on span "My Library" at bounding box center [35, 77] width 31 height 9
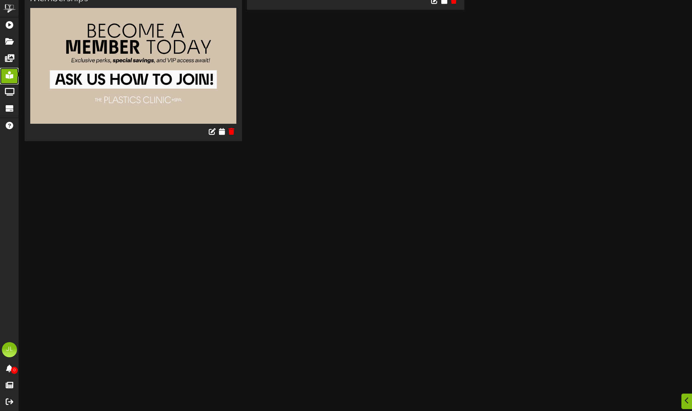
scroll to position [1660, 0]
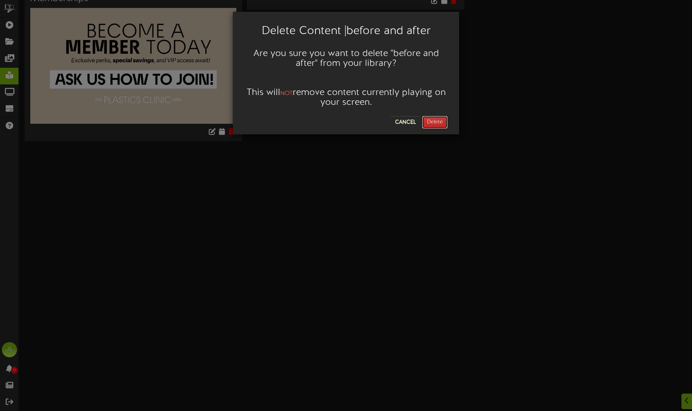
drag, startPoint x: 437, startPoint y: 122, endPoint x: 505, endPoint y: 116, distance: 68.7
click at [437, 122] on button "Delete" at bounding box center [435, 122] width 26 height 13
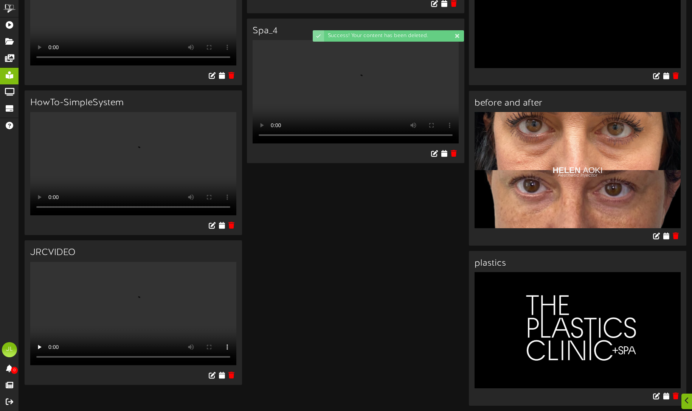
scroll to position [1510, 0]
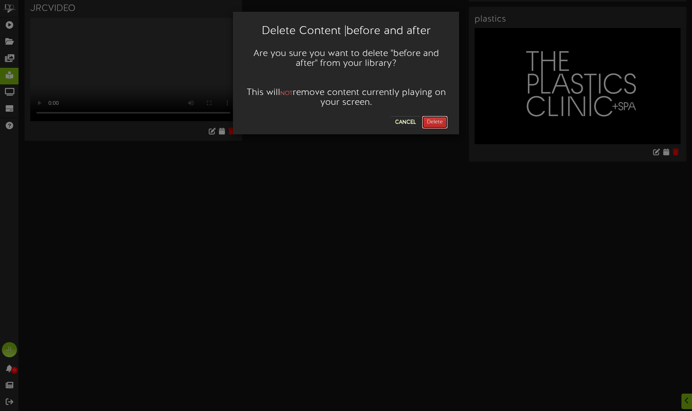
drag, startPoint x: 430, startPoint y: 120, endPoint x: 408, endPoint y: 123, distance: 22.1
click at [430, 120] on button "Delete" at bounding box center [435, 122] width 26 height 13
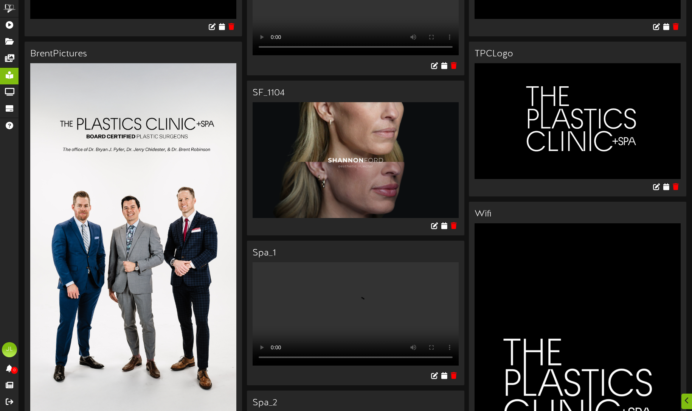
scroll to position [585, 0]
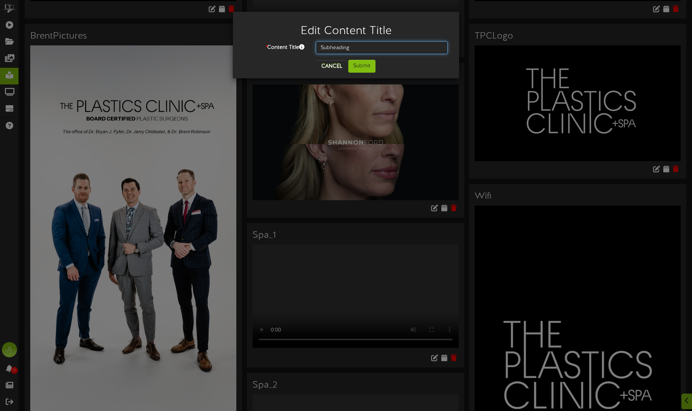
drag, startPoint x: 344, startPoint y: 47, endPoint x: 294, endPoint y: 41, distance: 49.8
click at [294, 41] on div "* Content Title Subheading" at bounding box center [346, 47] width 215 height 13
type input "Wifi"
click at [379, 67] on div "Cancel Submit" at bounding box center [346, 66] width 215 height 13
click at [370, 69] on button "Submit" at bounding box center [361, 66] width 27 height 13
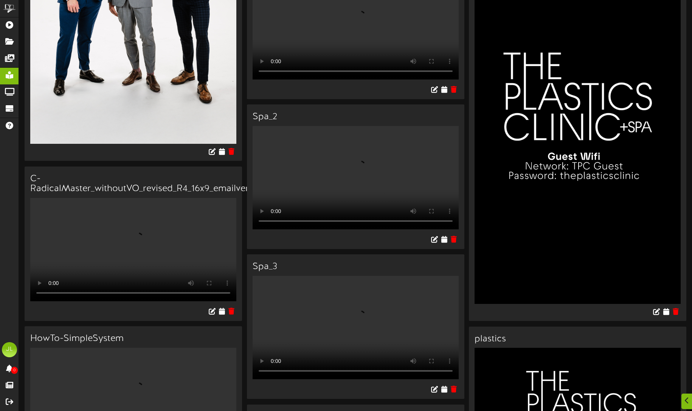
scroll to position [922, 0]
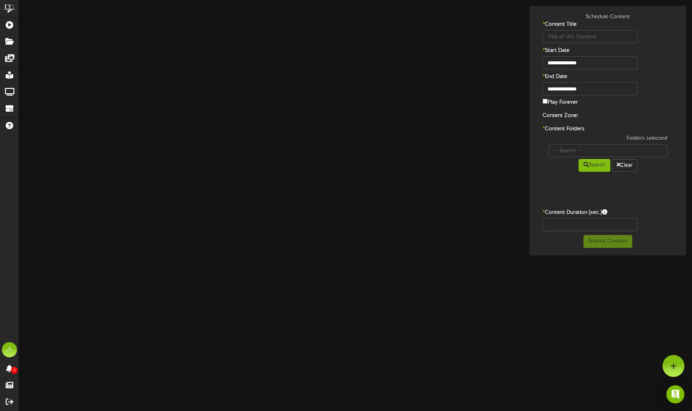
type input "Wifi"
type input "8"
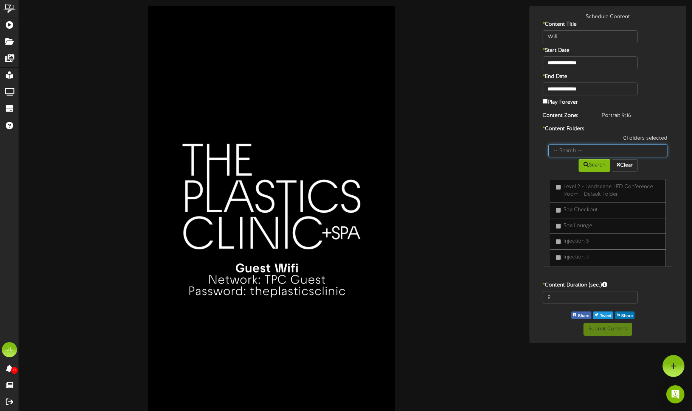
click at [588, 149] on input "text" at bounding box center [607, 150] width 119 height 13
type input "[DATE]"
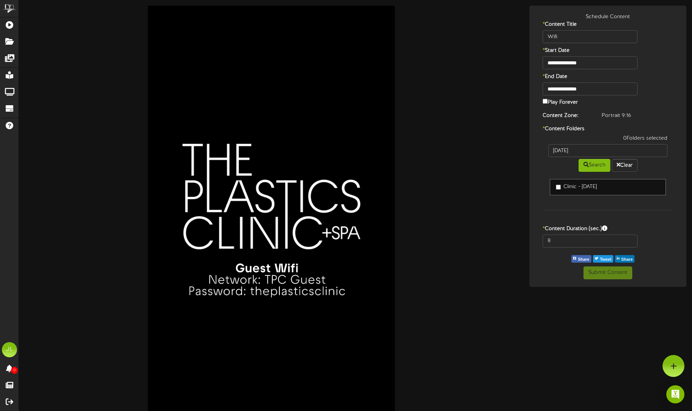
click at [558, 184] on label "Clinic - [DATE]" at bounding box center [576, 187] width 41 height 8
click at [613, 270] on button "Submit Content" at bounding box center [608, 272] width 49 height 13
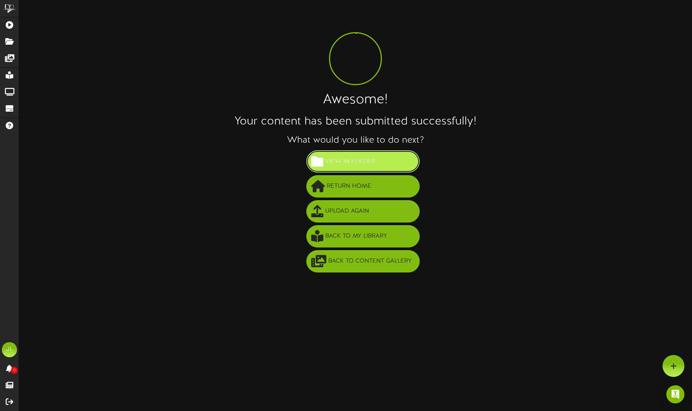
click at [365, 164] on span "View in Folder" at bounding box center [350, 161] width 54 height 12
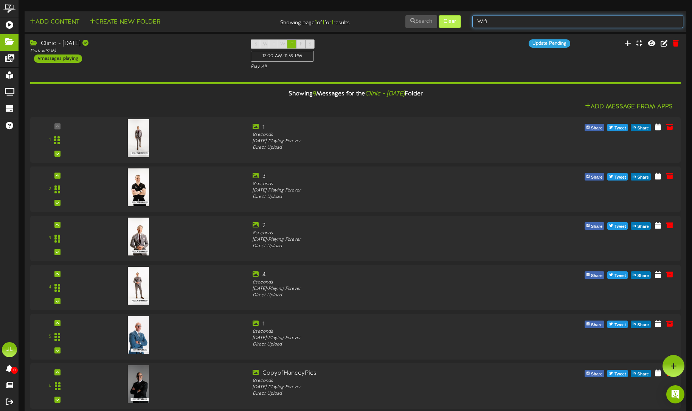
drag, startPoint x: 499, startPoint y: 20, endPoint x: 455, endPoint y: 16, distance: 43.7
click at [455, 16] on div "Add Content Create New Folder Showing page 1 of 1 for 1 results Search Clear Wi…" at bounding box center [355, 21] width 667 height 14
type input "minday"
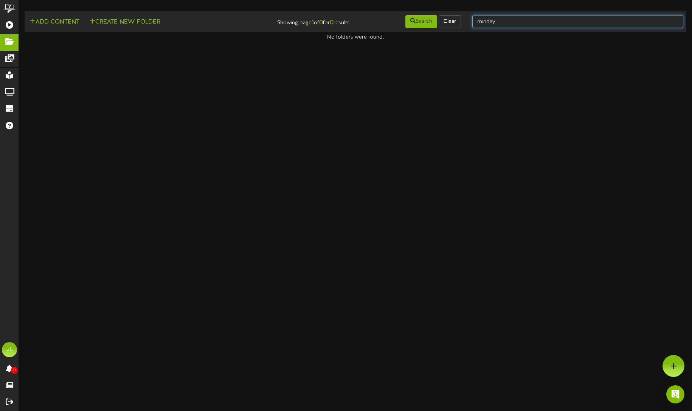
drag, startPoint x: 517, startPoint y: 21, endPoint x: 447, endPoint y: 11, distance: 70.7
click at [447, 11] on td "Add Content Create New Folder Showing page 1 of 0 for 0 results Search Clear [G…" at bounding box center [356, 21] width 662 height 20
type input "[DATE]"
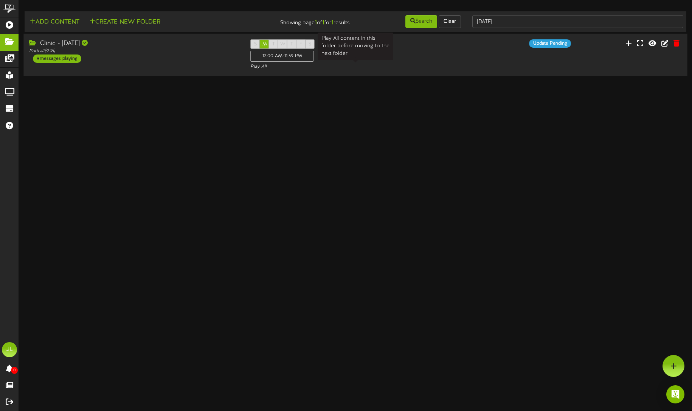
click at [377, 66] on div "Play All" at bounding box center [355, 67] width 210 height 6
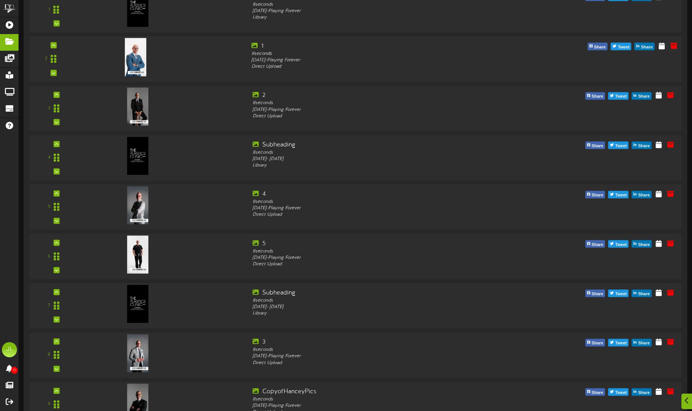
scroll to position [157, 0]
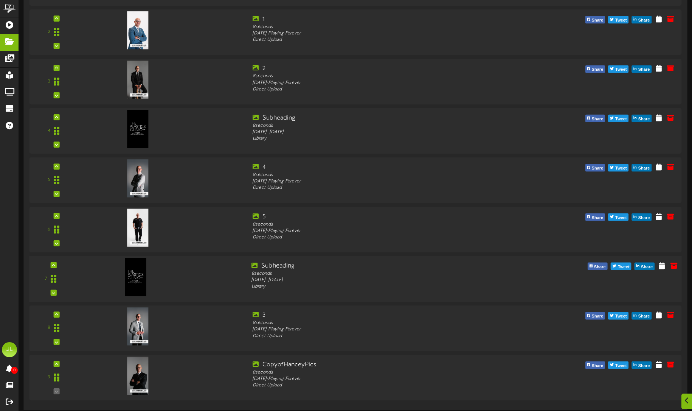
click at [566, 287] on div "7 Subheading 8" at bounding box center [355, 278] width 659 height 34
click at [660, 268] on icon at bounding box center [662, 265] width 7 height 8
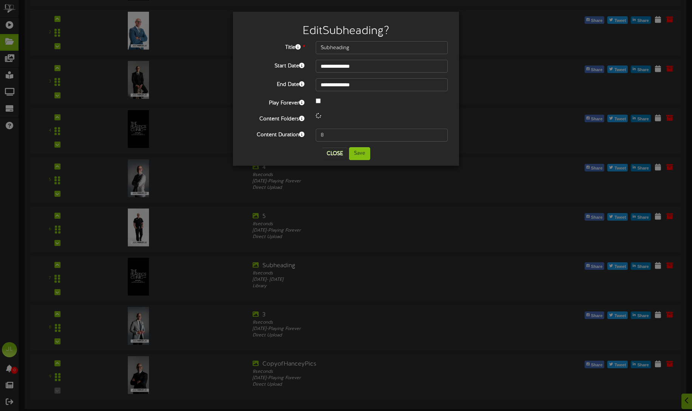
click at [322, 102] on div at bounding box center [381, 101] width 143 height 9
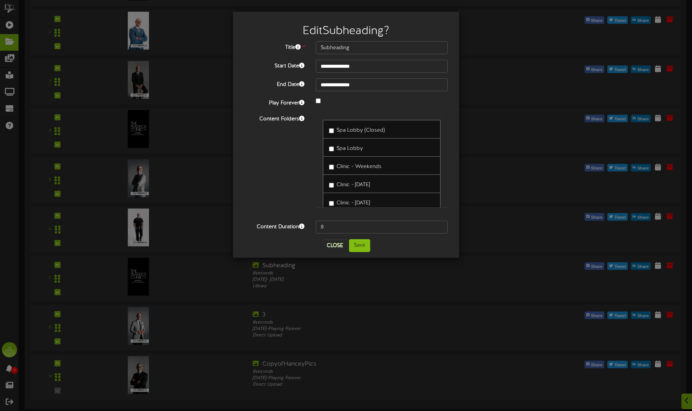
click at [321, 102] on div at bounding box center [381, 101] width 143 height 9
click at [363, 245] on button "Save" at bounding box center [359, 245] width 21 height 13
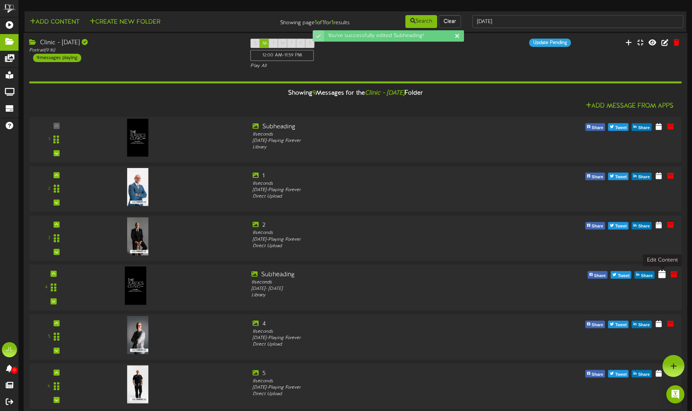
click at [665, 274] on icon at bounding box center [662, 274] width 7 height 8
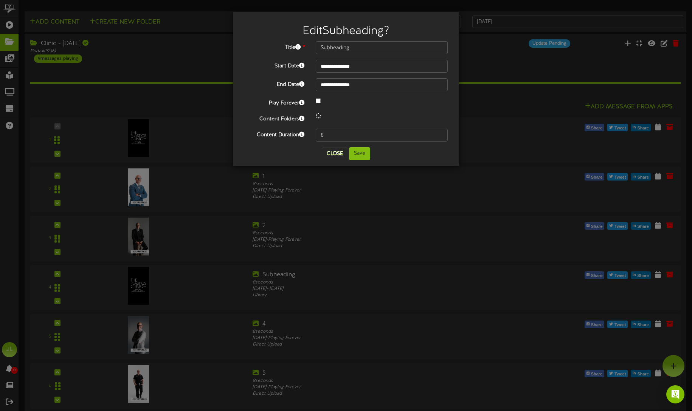
drag, startPoint x: 320, startPoint y: 103, endPoint x: 323, endPoint y: 107, distance: 5.1
click at [320, 103] on div at bounding box center [381, 101] width 143 height 9
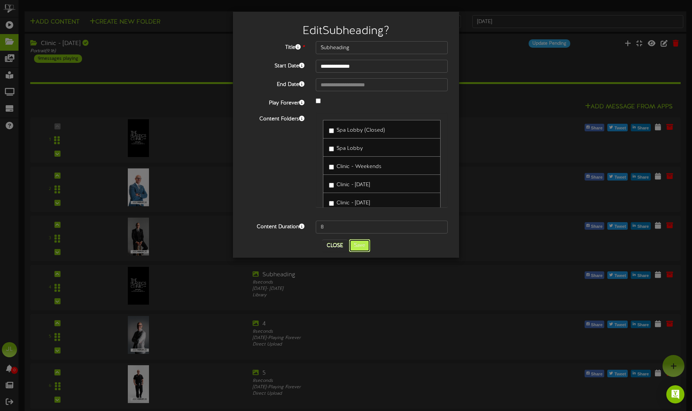
click at [367, 244] on button "Save" at bounding box center [359, 245] width 21 height 13
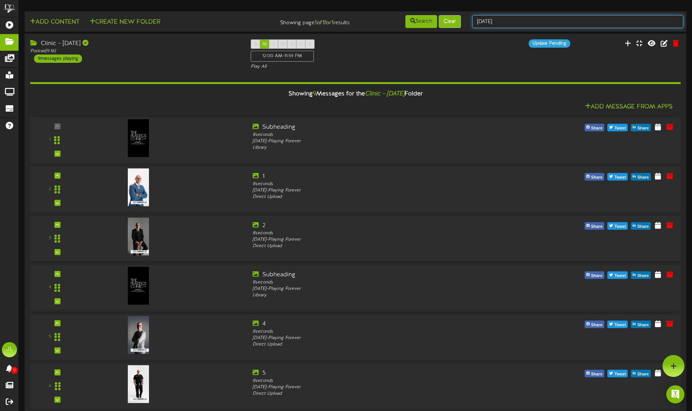
click at [450, 16] on div "Add Content Create New Folder Showing page 1 of 1 for 1 results Search Clear [D…" at bounding box center [355, 21] width 667 height 14
type input "[DATE]"
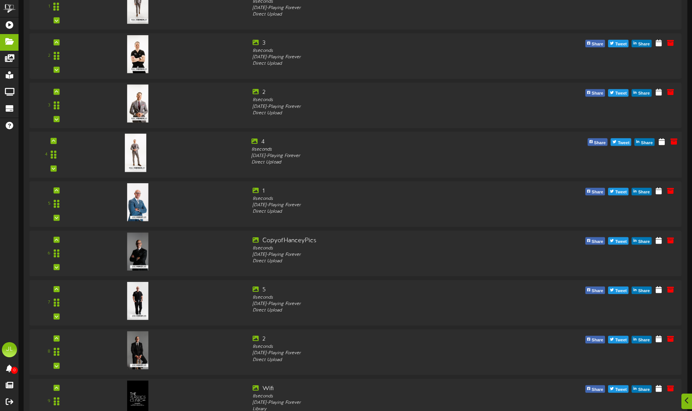
scroll to position [157, 0]
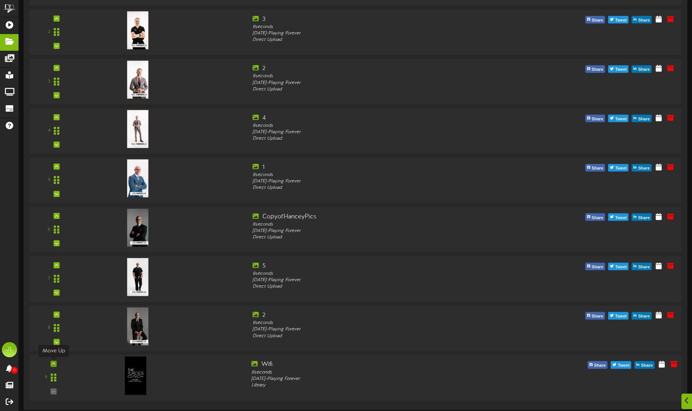
click at [53, 364] on icon at bounding box center [53, 364] width 3 height 4
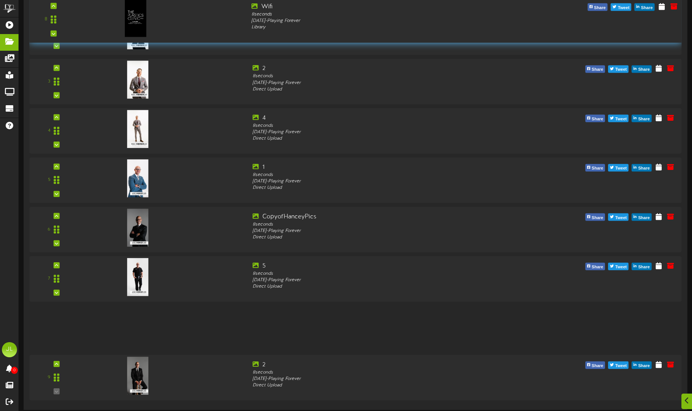
drag, startPoint x: 57, startPoint y: 328, endPoint x: 118, endPoint y: 16, distance: 317.9
click at [118, 16] on div "8" at bounding box center [355, 19] width 659 height 34
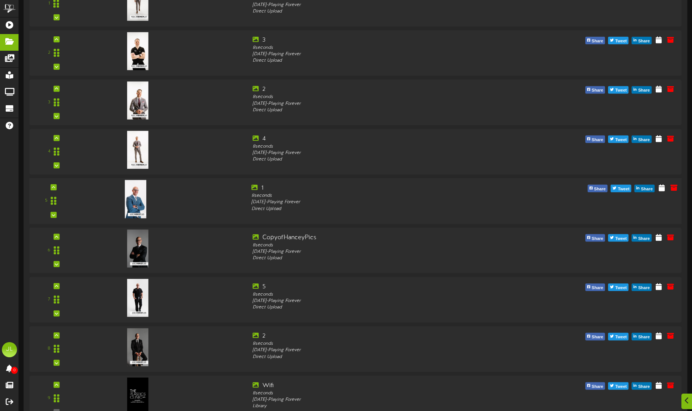
scroll to position [143, 0]
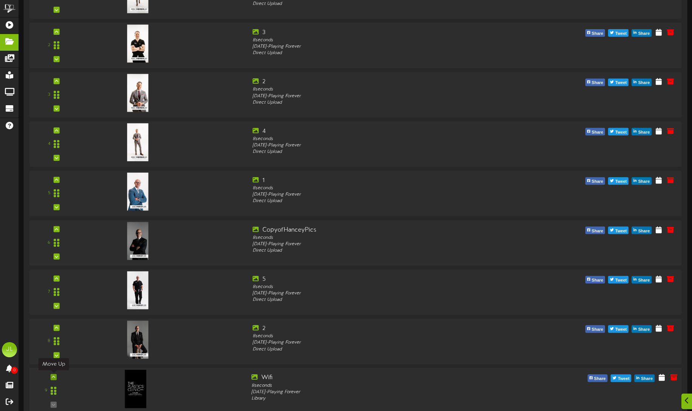
click at [53, 378] on icon at bounding box center [53, 377] width 3 height 4
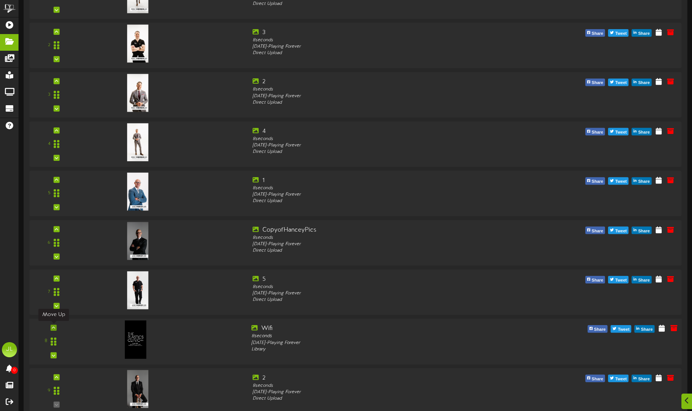
click at [55, 329] on icon at bounding box center [53, 328] width 3 height 4
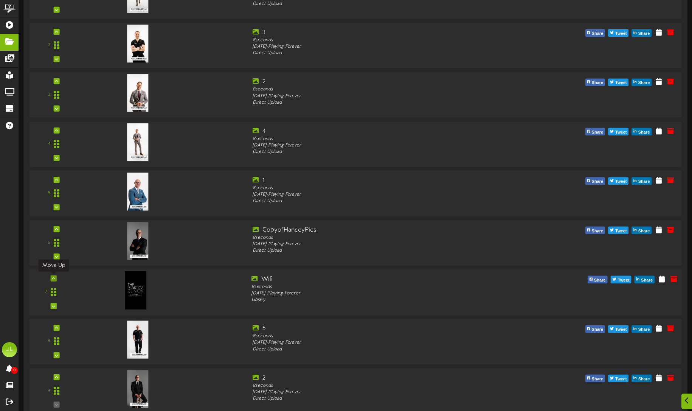
click at [54, 279] on icon at bounding box center [53, 279] width 3 height 4
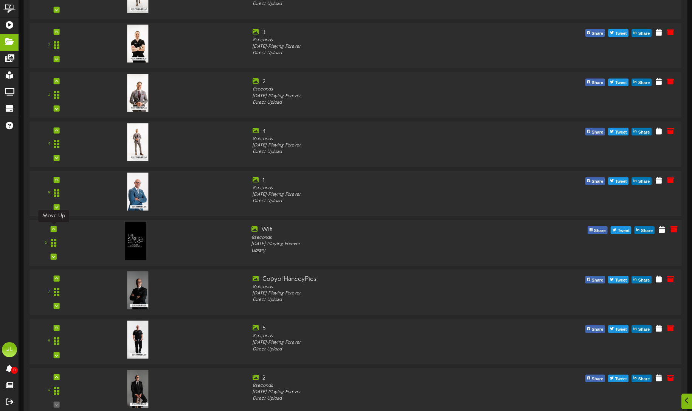
click at [52, 229] on icon at bounding box center [53, 229] width 3 height 4
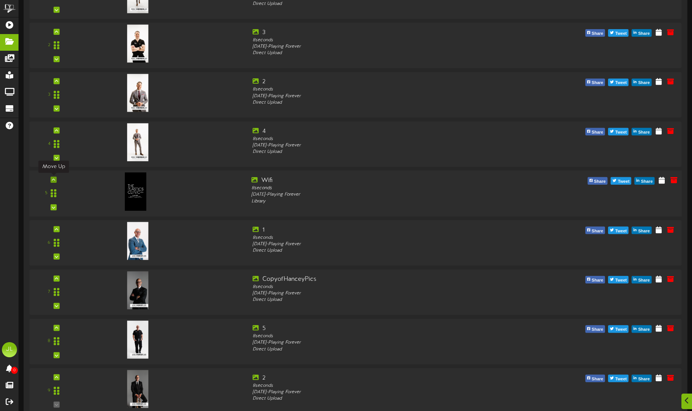
click at [53, 181] on icon at bounding box center [53, 180] width 3 height 4
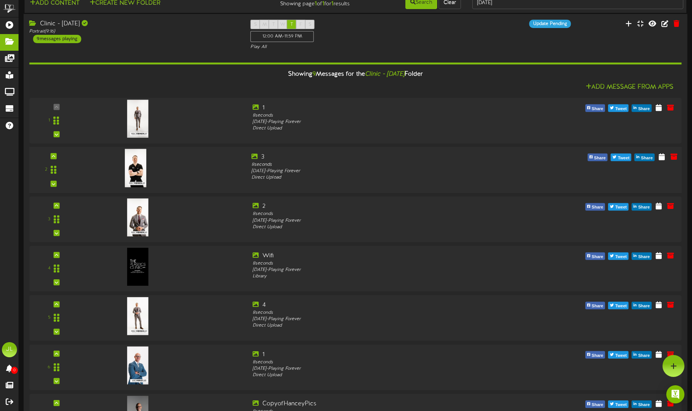
scroll to position [0, 0]
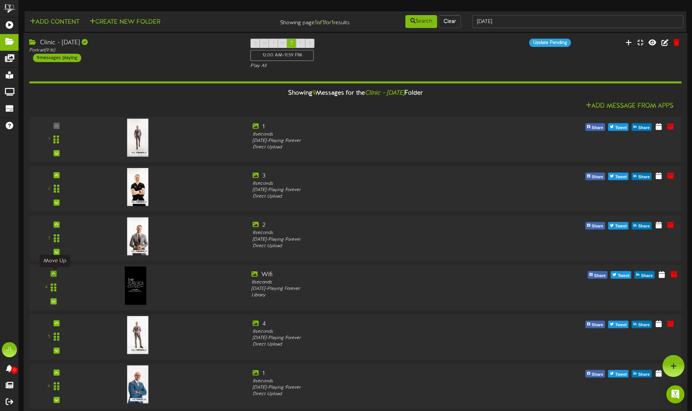
click at [56, 274] on div at bounding box center [53, 273] width 6 height 6
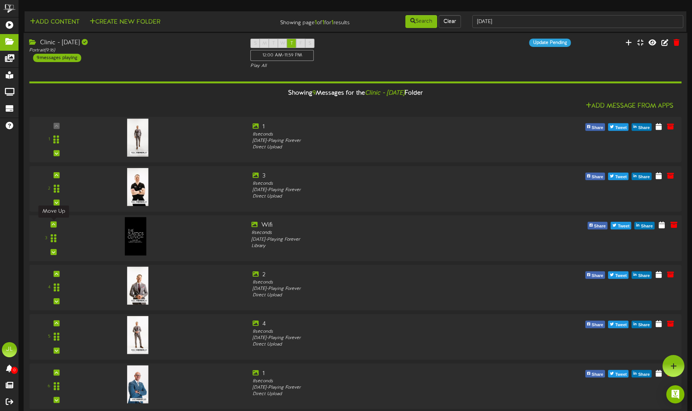
click at [54, 226] on icon at bounding box center [53, 224] width 3 height 4
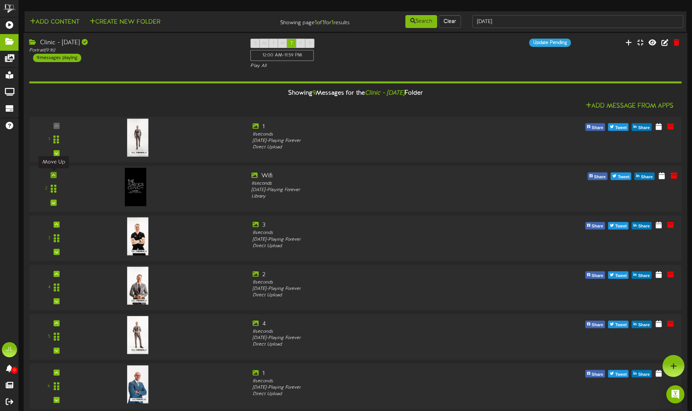
click at [52, 176] on icon at bounding box center [53, 175] width 3 height 4
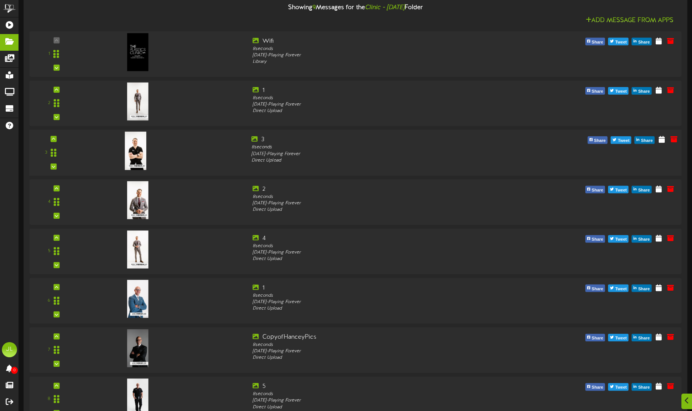
scroll to position [114, 0]
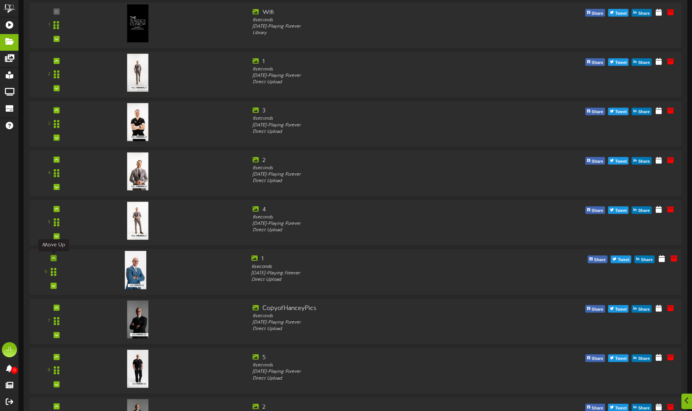
click at [54, 259] on icon at bounding box center [53, 258] width 3 height 4
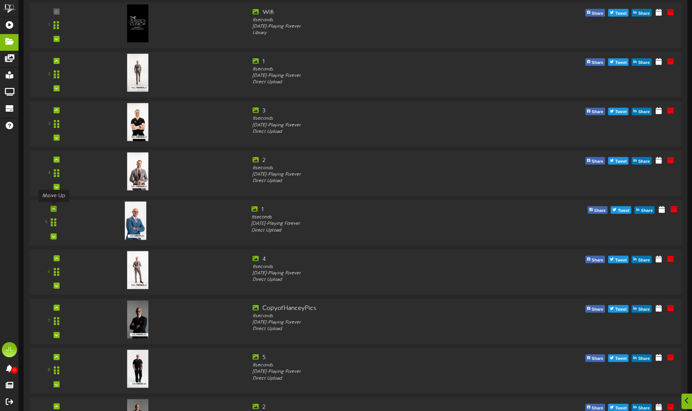
click at [53, 208] on icon at bounding box center [53, 209] width 3 height 4
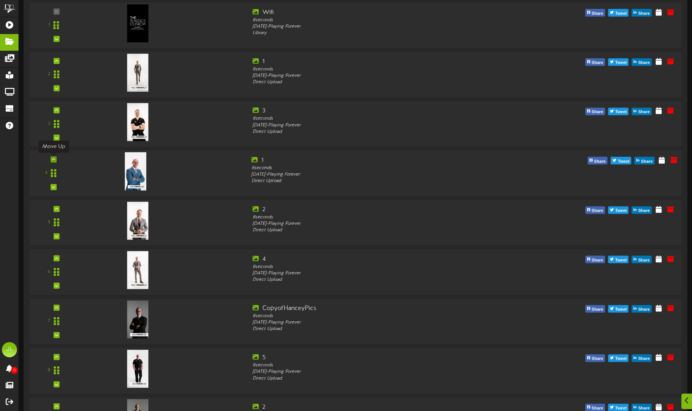
click at [53, 158] on icon at bounding box center [53, 159] width 3 height 4
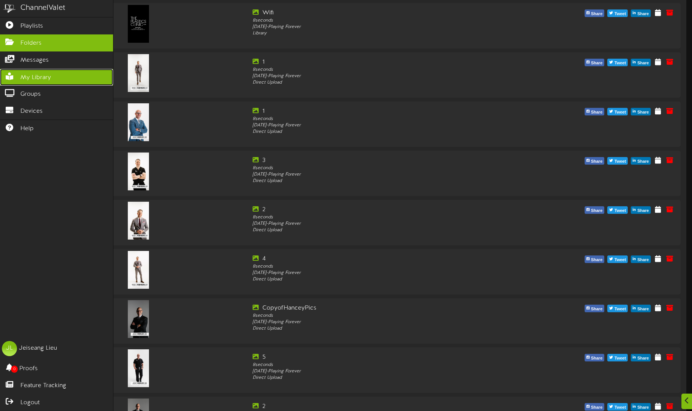
click at [12, 75] on icon at bounding box center [9, 76] width 19 height 6
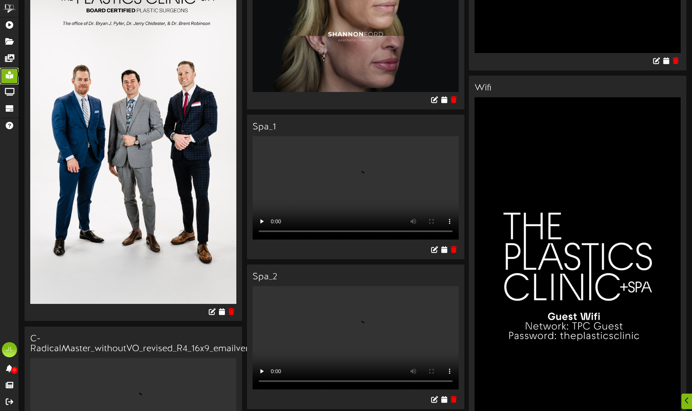
scroll to position [778, 0]
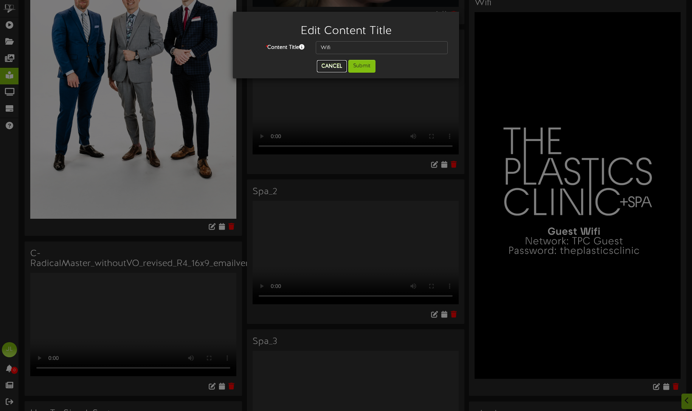
click at [338, 65] on button "Cancel" at bounding box center [332, 66] width 30 height 12
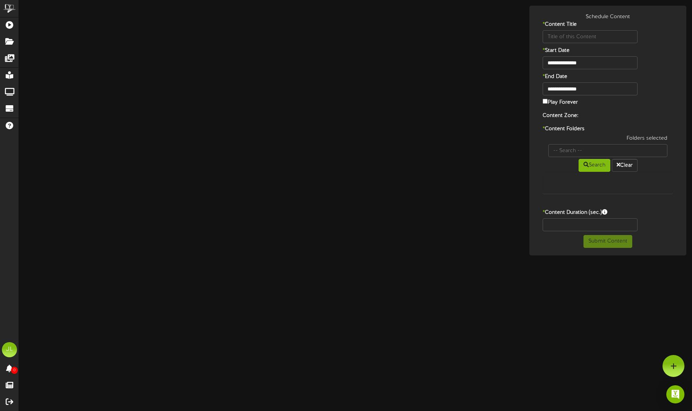
type input "Wifi"
type input "8"
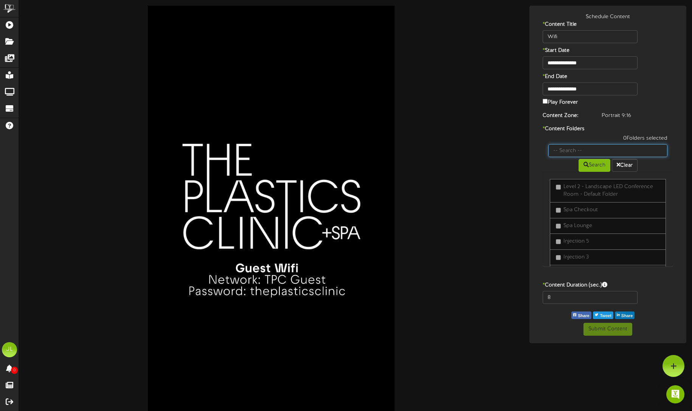
click at [587, 152] on input "text" at bounding box center [607, 150] width 119 height 13
type input "[DATE]"
click at [597, 166] on button "Search" at bounding box center [595, 165] width 32 height 13
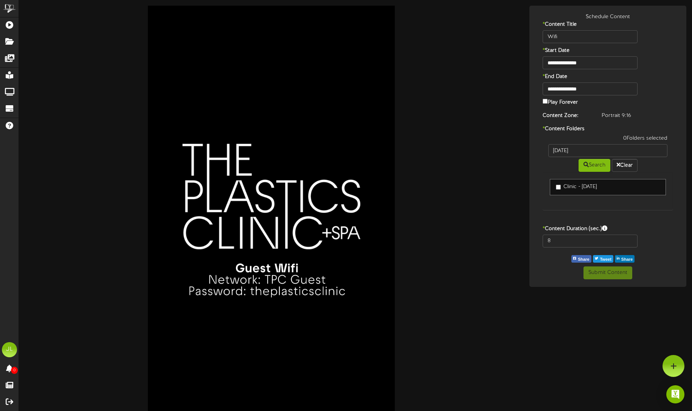
drag, startPoint x: 555, startPoint y: 183, endPoint x: 559, endPoint y: 184, distance: 5.0
click at [555, 183] on link "Clinic - [DATE]" at bounding box center [608, 187] width 116 height 16
click at [547, 104] on label "Play Forever" at bounding box center [560, 101] width 35 height 9
click at [559, 182] on link "Clinic - [DATE]" at bounding box center [608, 187] width 116 height 16
click at [611, 278] on button "Submit Content" at bounding box center [608, 272] width 49 height 13
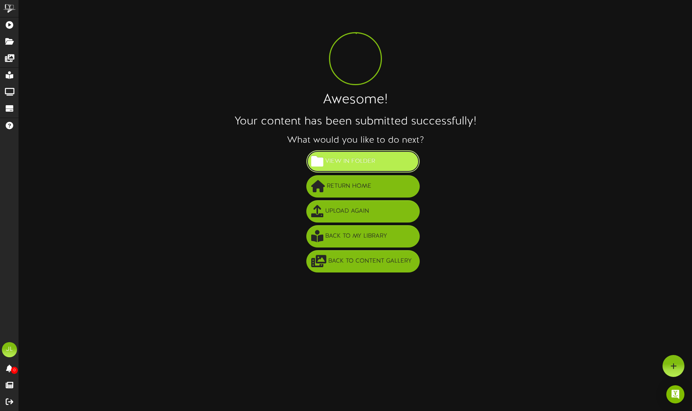
click at [386, 162] on button "View in Folder" at bounding box center [362, 161] width 113 height 22
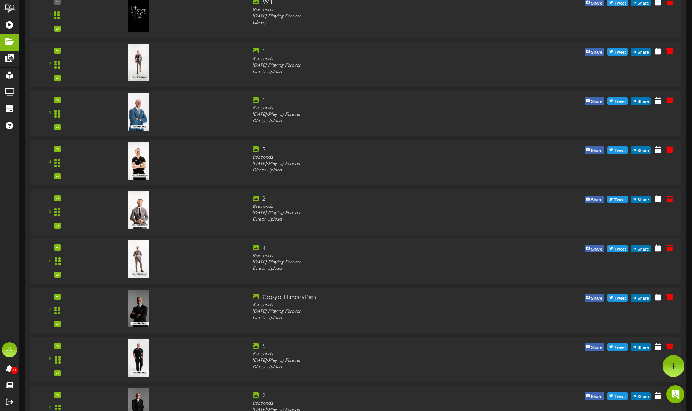
scroll to position [206, 0]
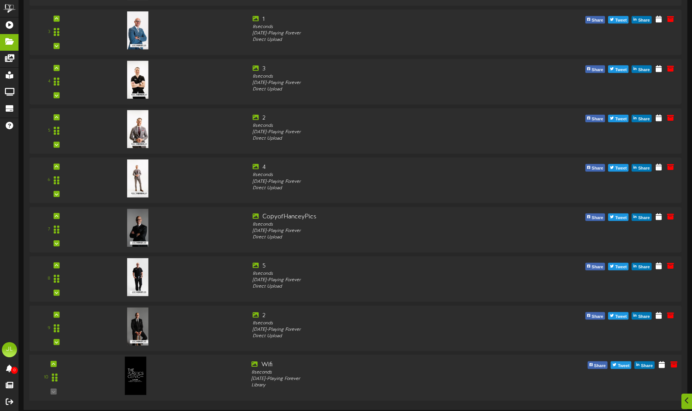
click at [57, 364] on div "10" at bounding box center [53, 377] width 43 height 34
click at [55, 362] on icon at bounding box center [53, 364] width 3 height 4
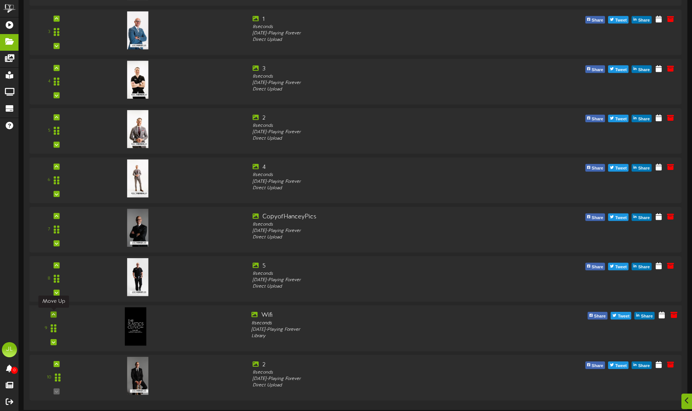
click at [52, 315] on icon at bounding box center [53, 314] width 3 height 4
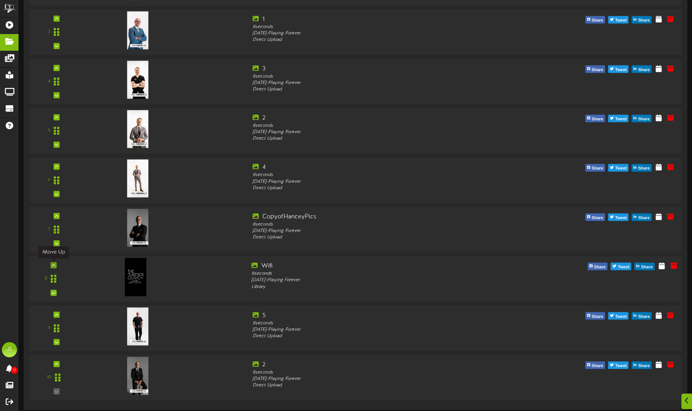
click at [51, 265] on div at bounding box center [53, 265] width 6 height 6
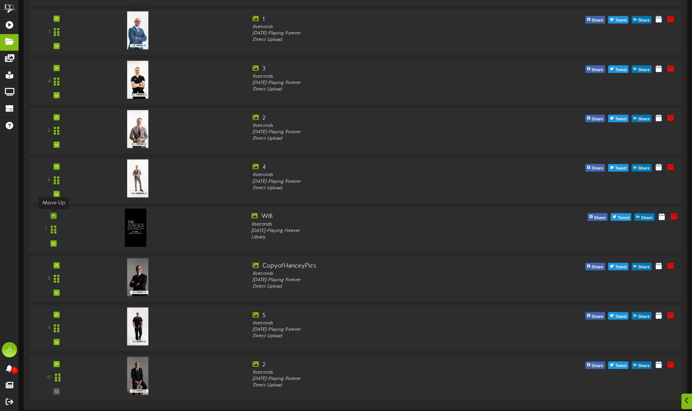
click at [55, 216] on div at bounding box center [53, 216] width 6 height 6
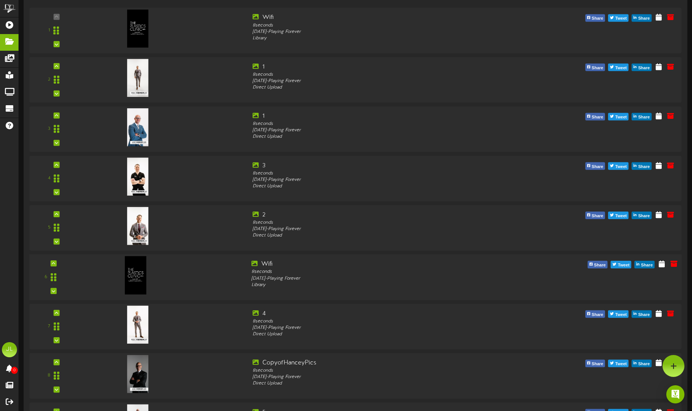
scroll to position [107, 0]
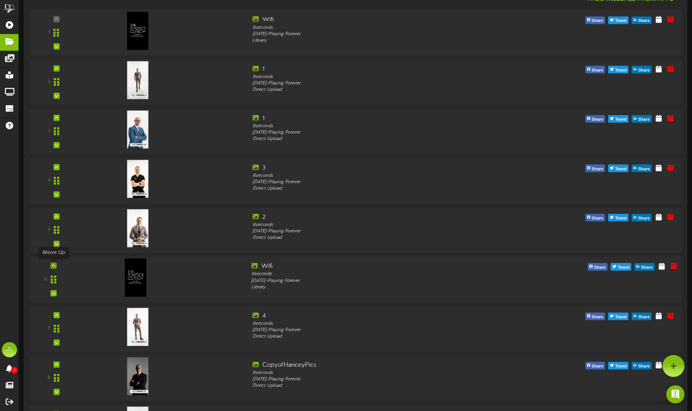
click at [53, 267] on icon at bounding box center [53, 266] width 3 height 4
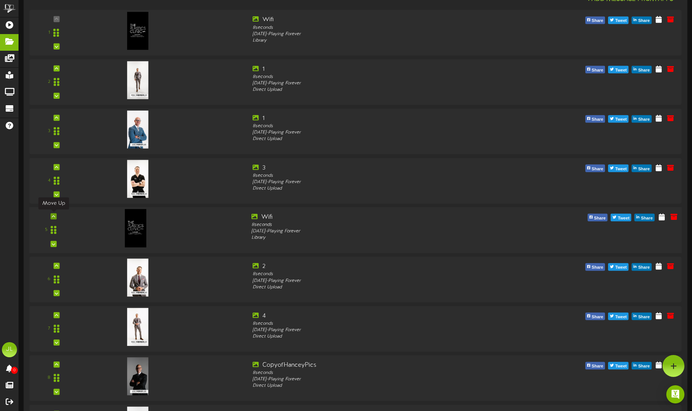
click at [53, 217] on icon at bounding box center [53, 216] width 3 height 4
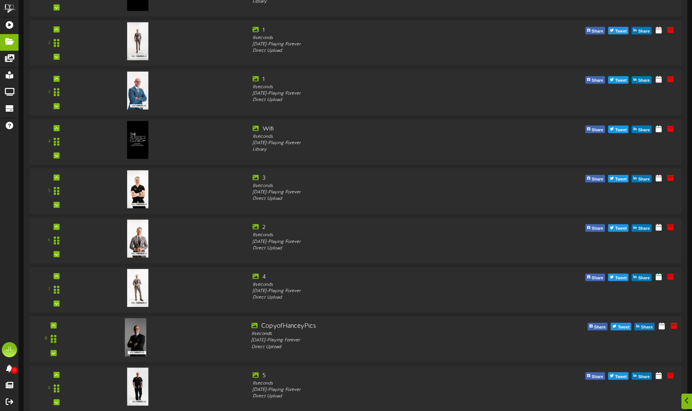
scroll to position [148, 0]
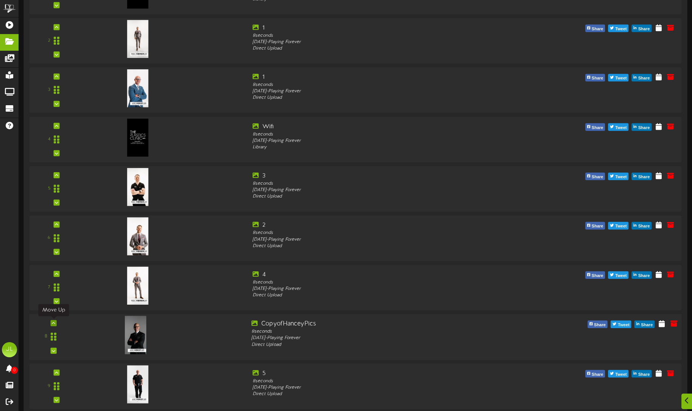
click at [52, 323] on icon at bounding box center [53, 323] width 3 height 4
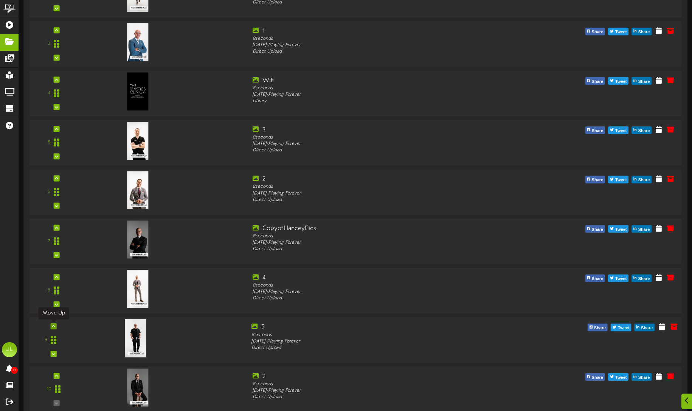
click at [53, 328] on icon at bounding box center [53, 326] width 3 height 4
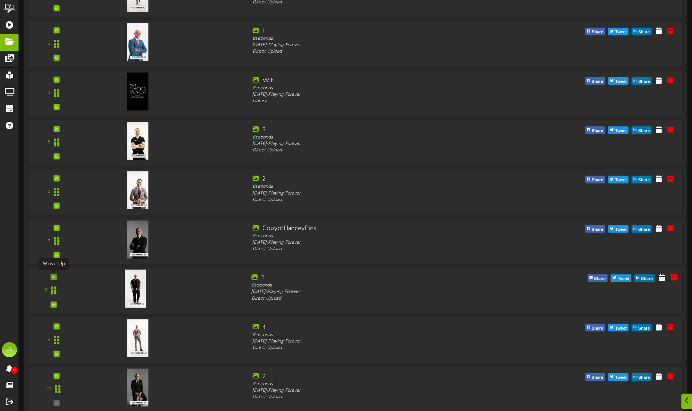
click at [53, 278] on icon at bounding box center [53, 277] width 3 height 4
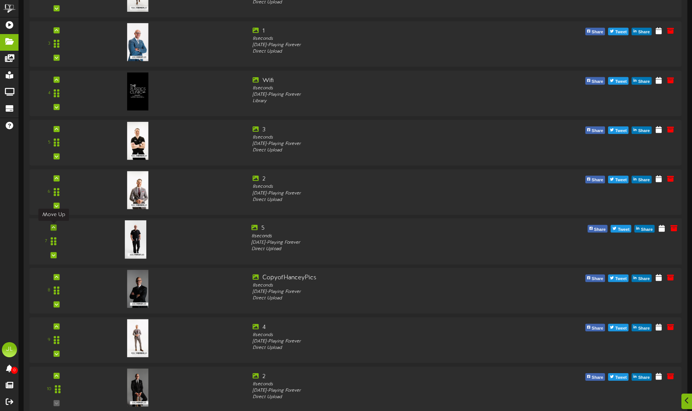
click at [52, 230] on div "7" at bounding box center [53, 241] width 43 height 34
click at [54, 227] on icon at bounding box center [53, 227] width 3 height 4
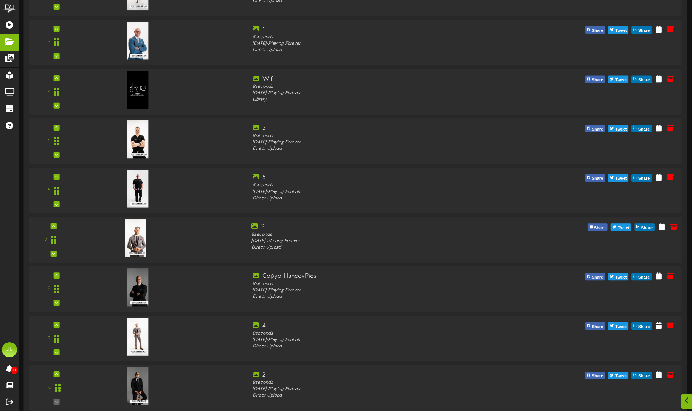
scroll to position [0, 0]
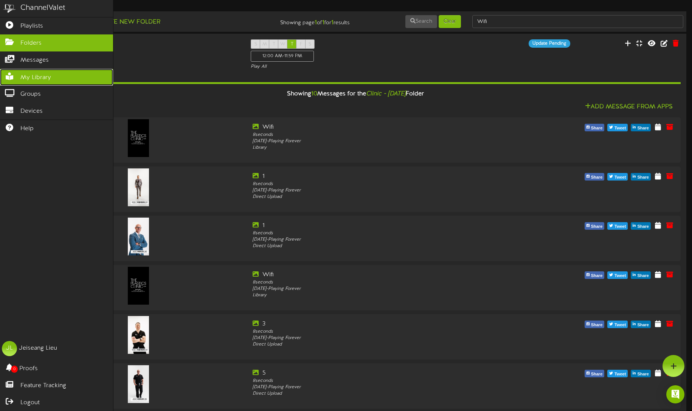
click at [25, 83] on link "My Library" at bounding box center [56, 77] width 113 height 17
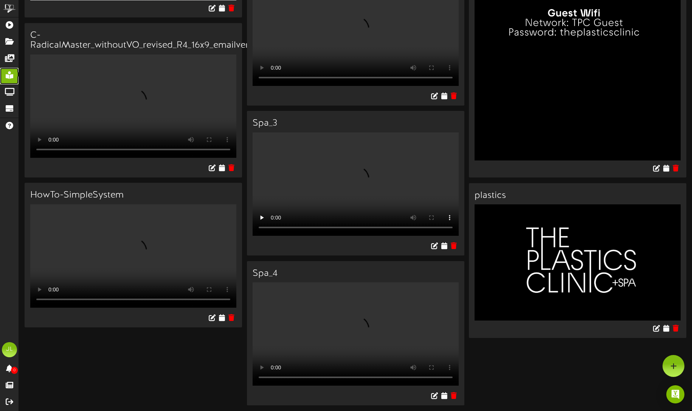
scroll to position [1255, 0]
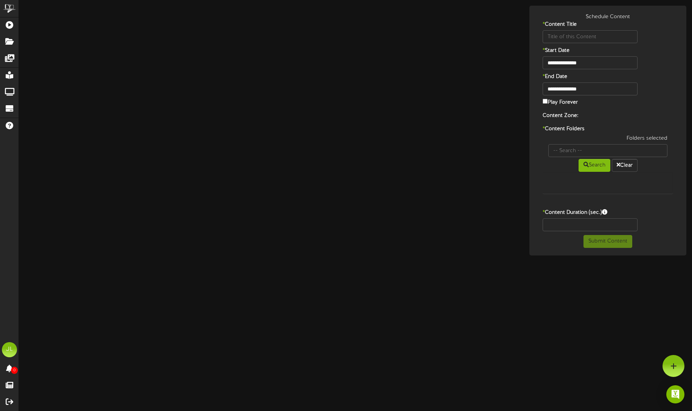
type input "Wifi"
type input "8"
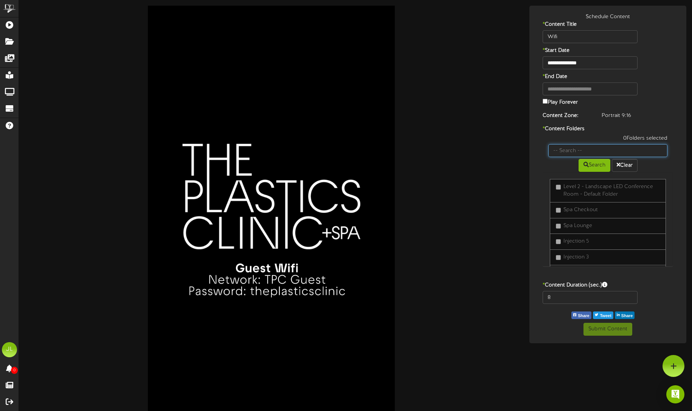
click at [583, 148] on input "text" at bounding box center [607, 150] width 119 height 13
type input "[DATE]"
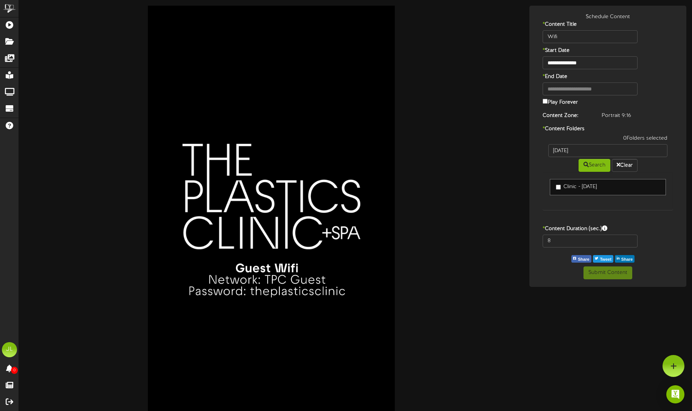
click at [562, 187] on label "Clinic - [DATE]" at bounding box center [576, 187] width 41 height 8
click at [614, 275] on button "Submit Content" at bounding box center [608, 272] width 49 height 13
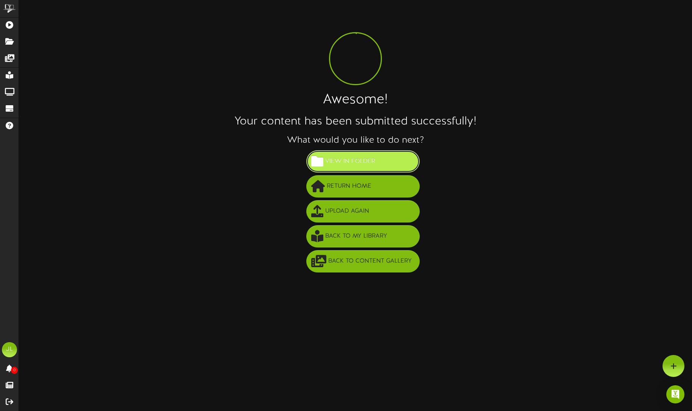
click at [364, 169] on button "View in Folder" at bounding box center [362, 161] width 113 height 22
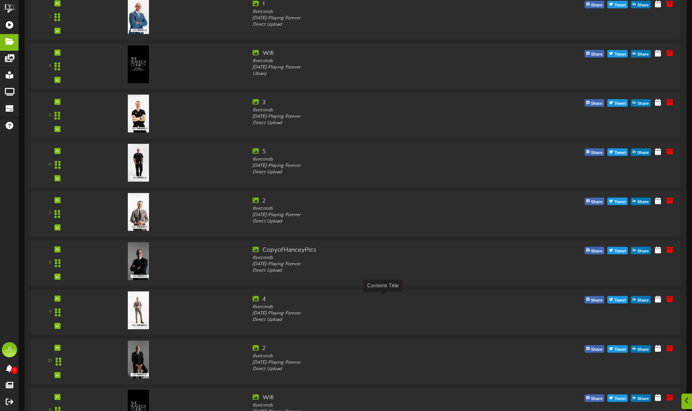
scroll to position [255, 0]
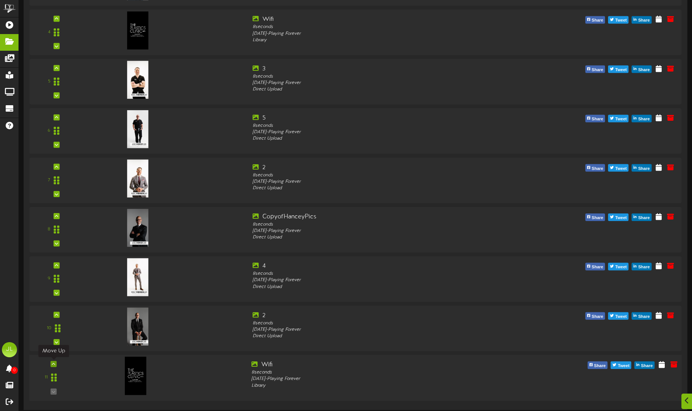
click at [54, 361] on div at bounding box center [53, 364] width 6 height 6
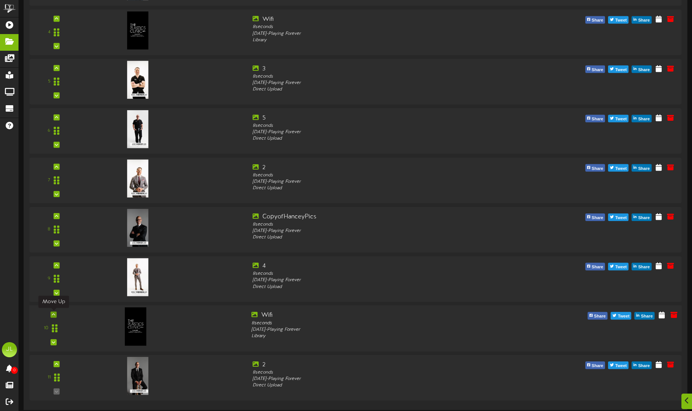
click at [52, 312] on div at bounding box center [53, 314] width 6 height 6
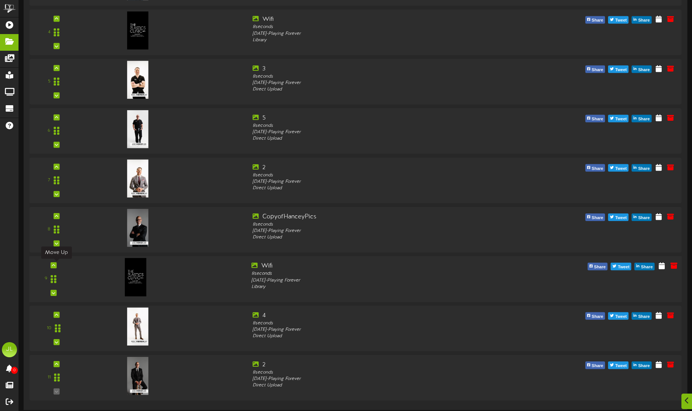
click at [54, 266] on icon at bounding box center [53, 265] width 3 height 4
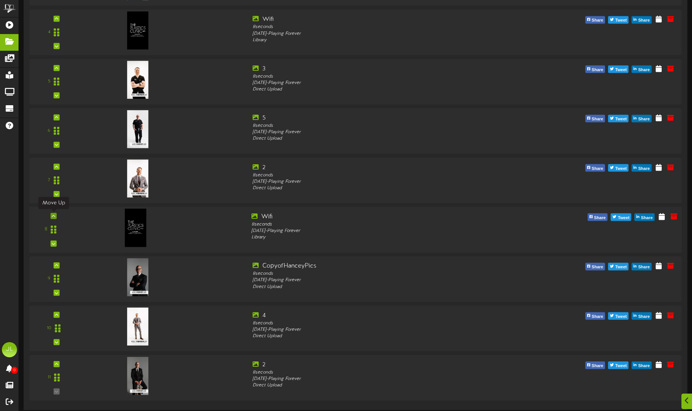
click at [53, 218] on div at bounding box center [53, 216] width 6 height 6
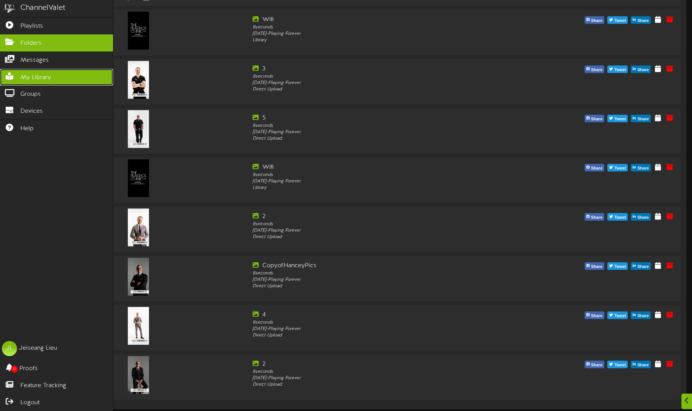
click at [35, 79] on span "My Library" at bounding box center [35, 77] width 31 height 9
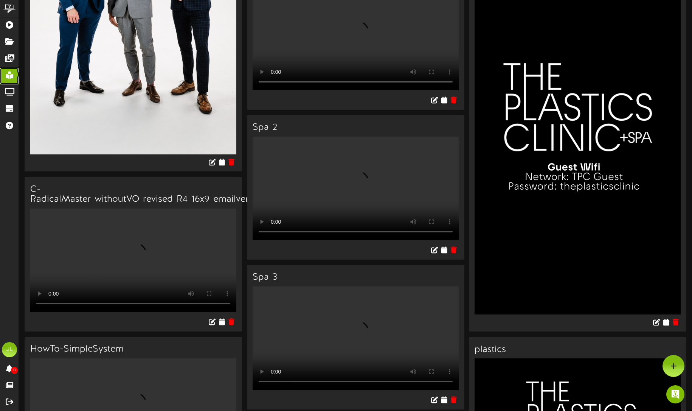
scroll to position [853, 0]
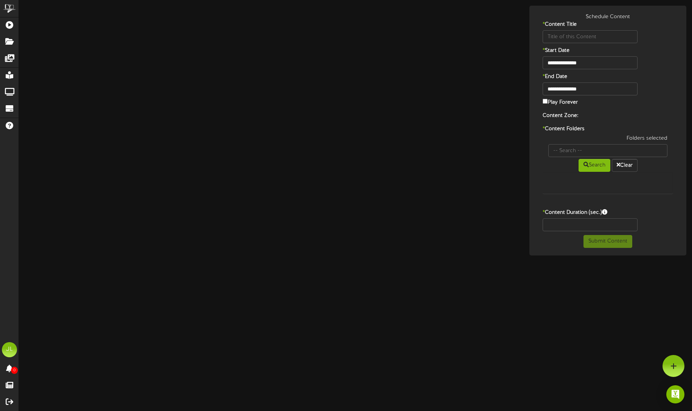
type input "Wifi"
type input "8"
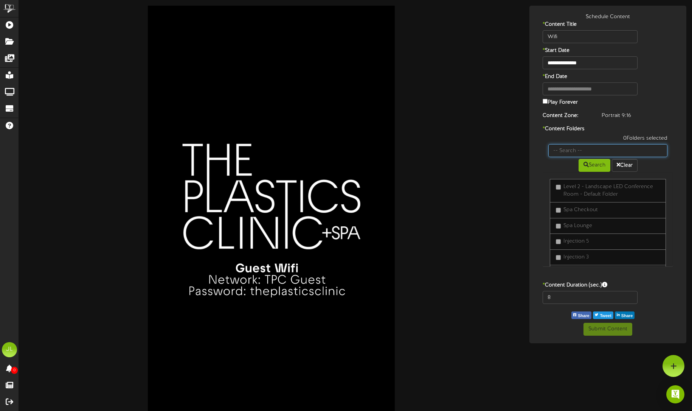
click at [580, 150] on input "text" at bounding box center [607, 150] width 119 height 13
type input "[DATE]"
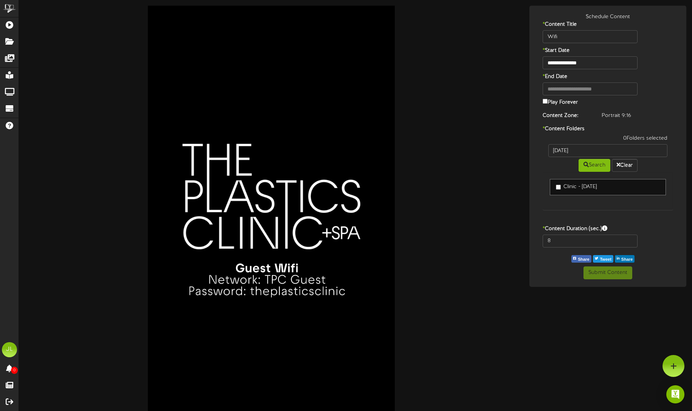
click at [561, 186] on label "Clinic - [DATE]" at bounding box center [576, 187] width 41 height 8
click at [616, 276] on button "Submit Content" at bounding box center [608, 272] width 49 height 13
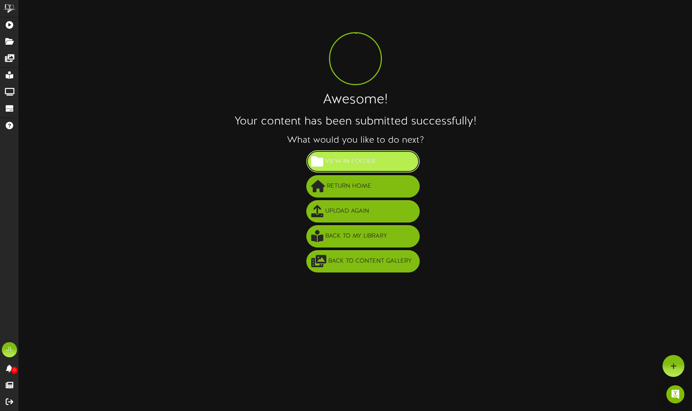
click at [359, 168] on button "View in Folder" at bounding box center [362, 161] width 113 height 22
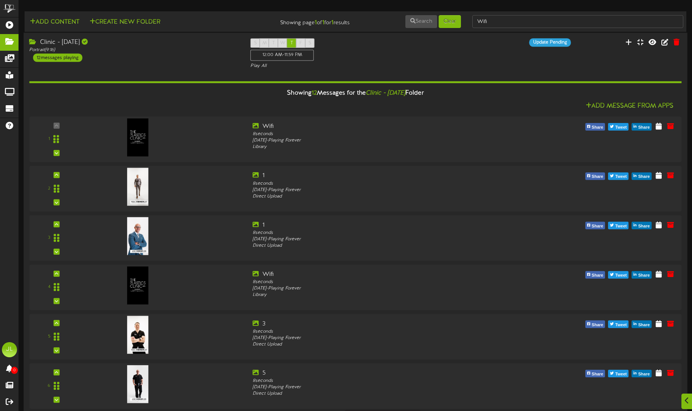
scroll to position [304, 0]
